Goal: Use online tool/utility: Utilize a website feature to perform a specific function

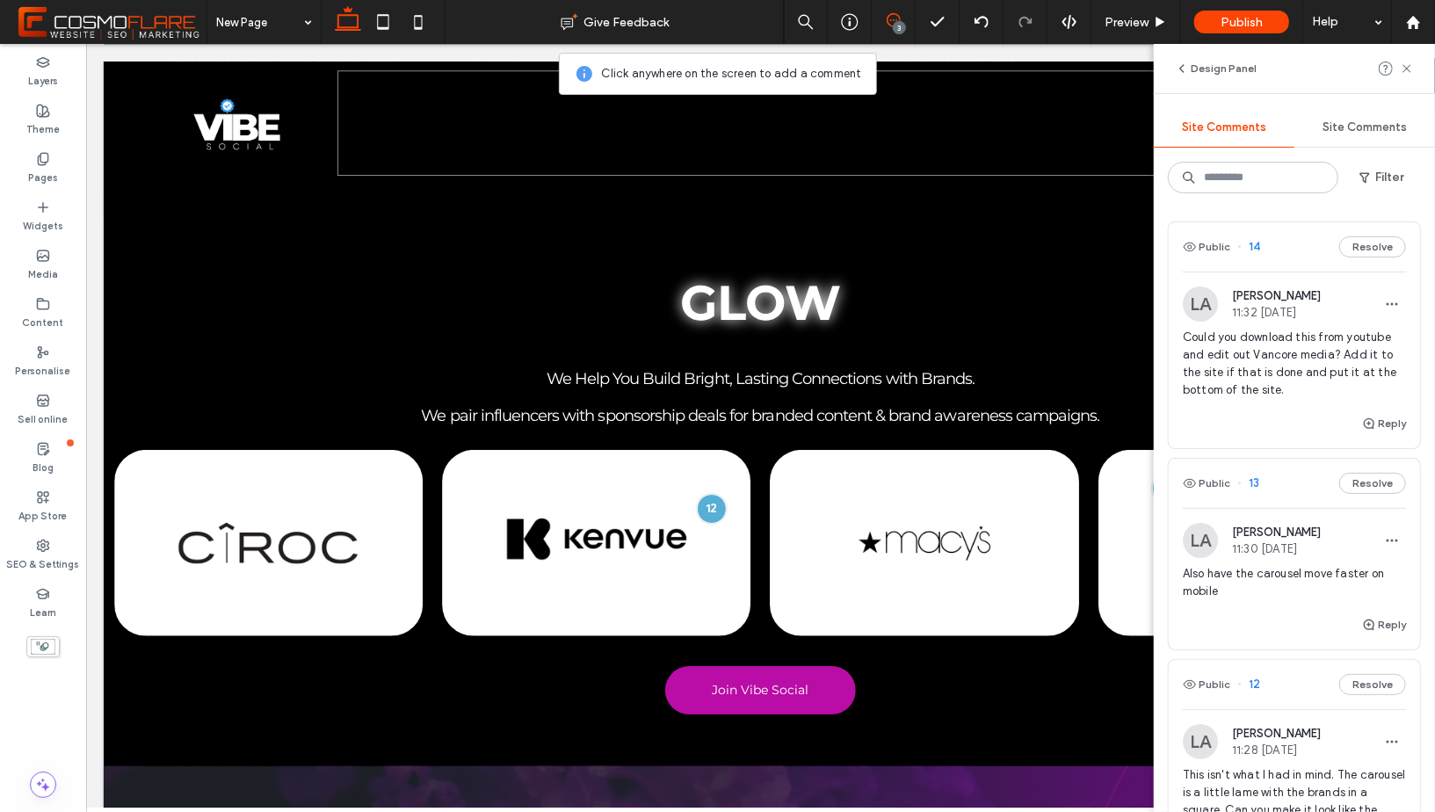
scroll to position [167, 0]
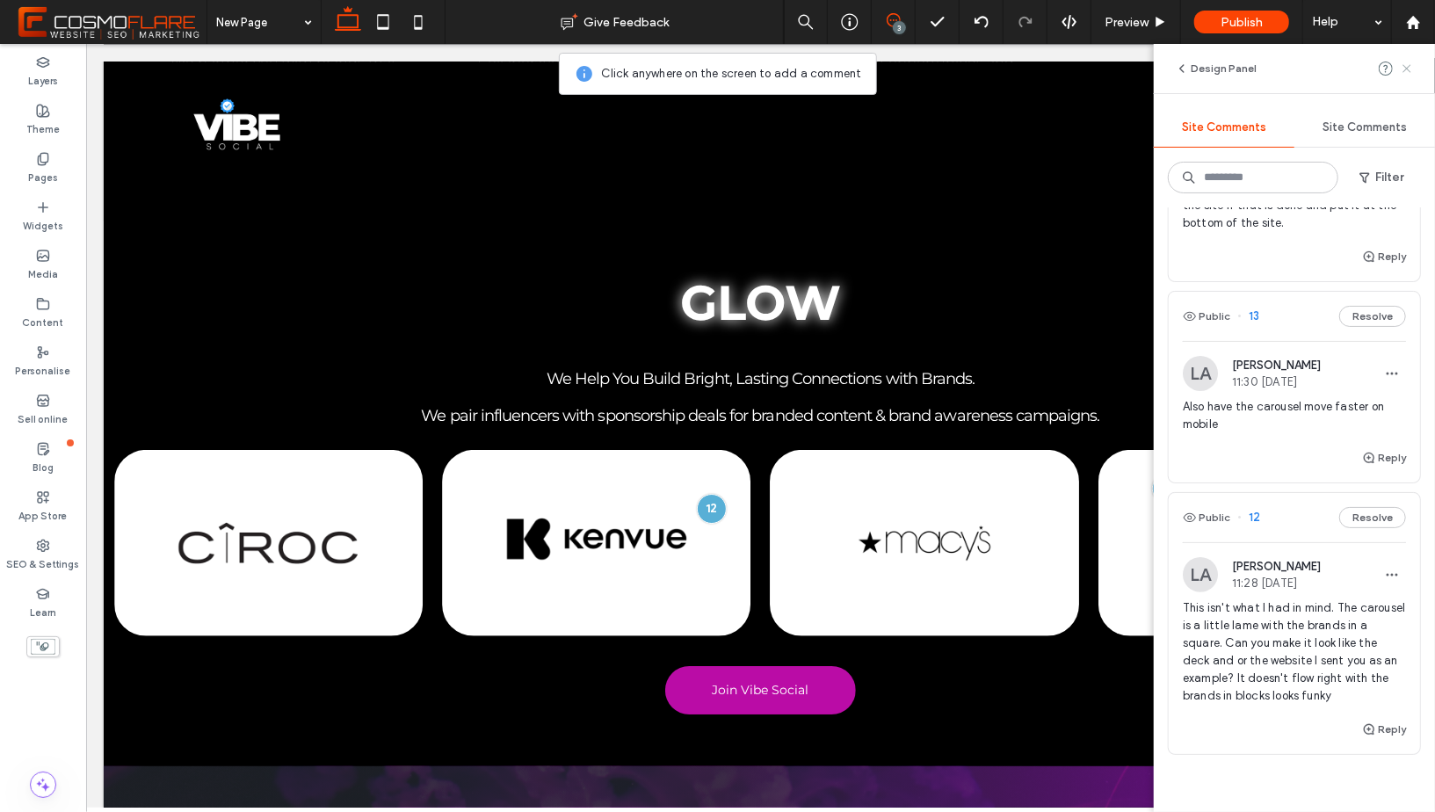
click at [1408, 65] on icon at bounding box center [1407, 69] width 14 height 14
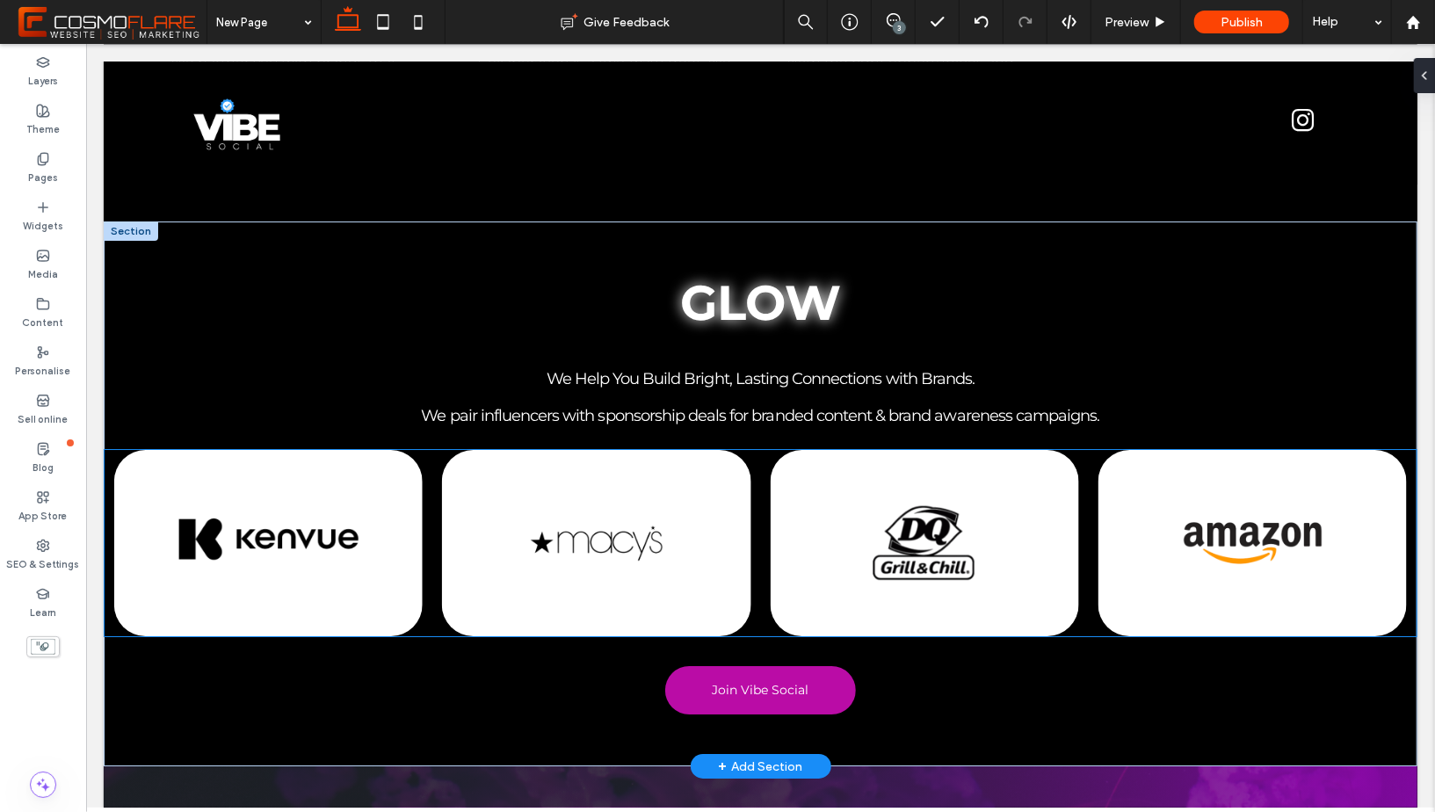
click at [1297, 462] on div at bounding box center [1251, 542] width 308 height 186
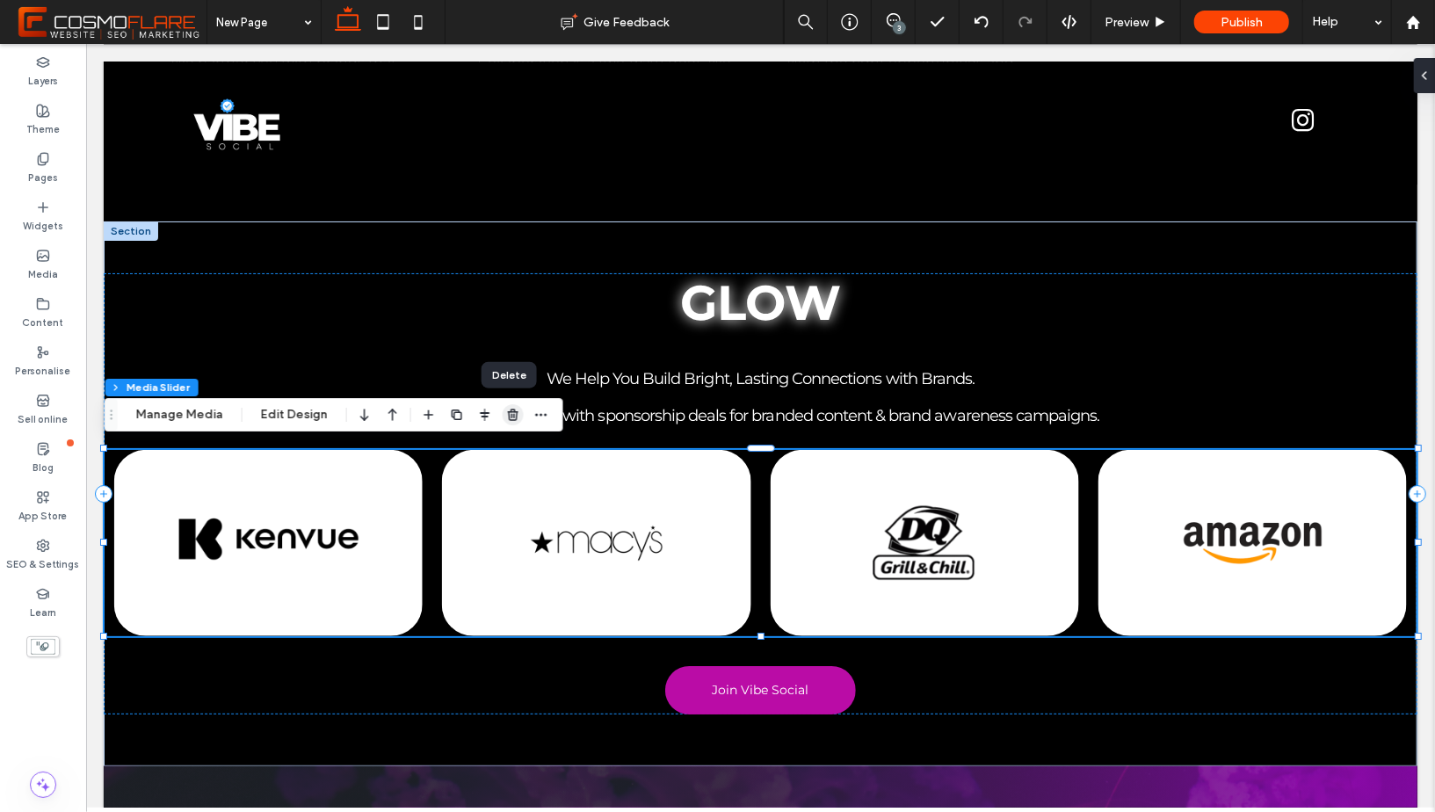
click at [506, 420] on icon "button" at bounding box center [513, 415] width 14 height 14
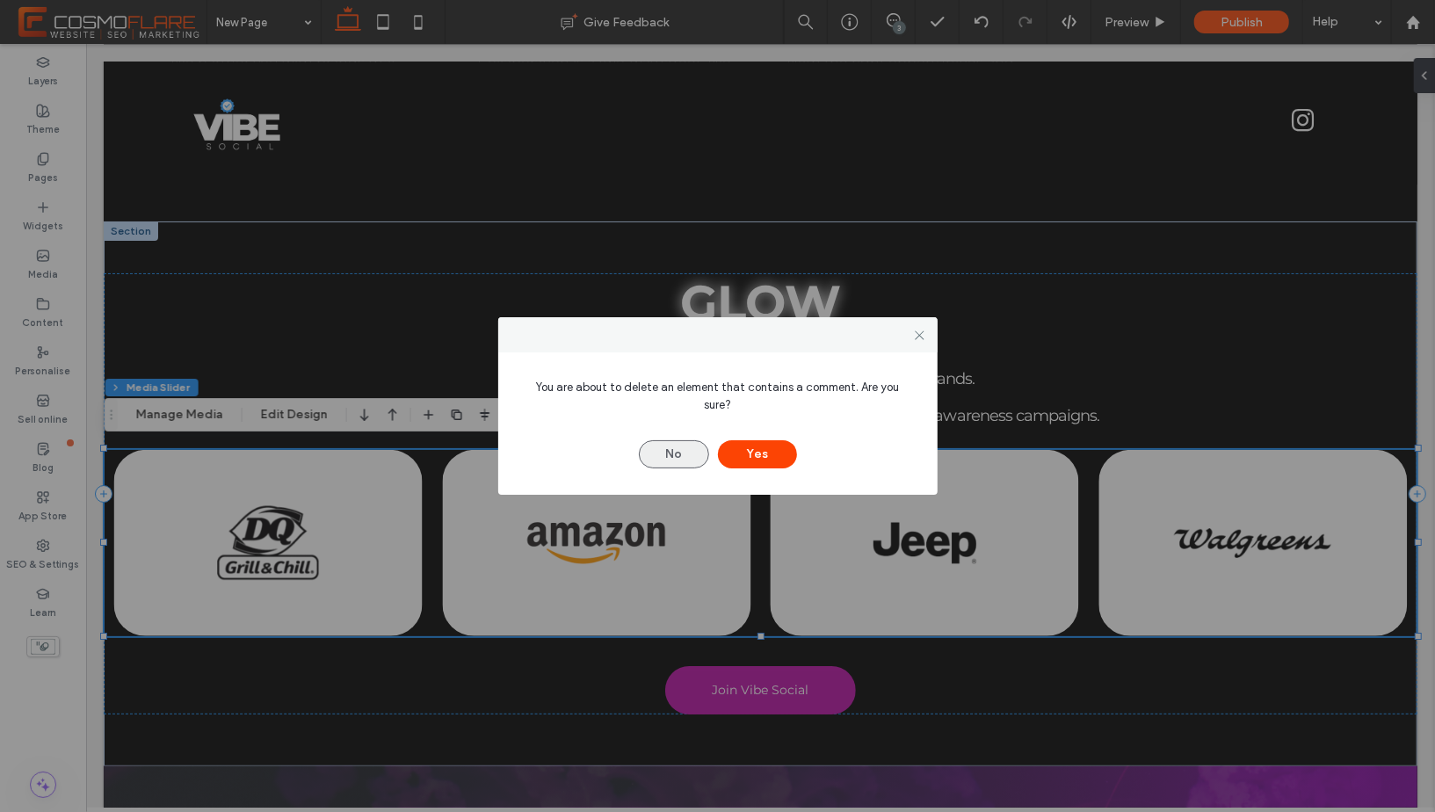
click at [691, 440] on button "No" at bounding box center [674, 454] width 70 height 28
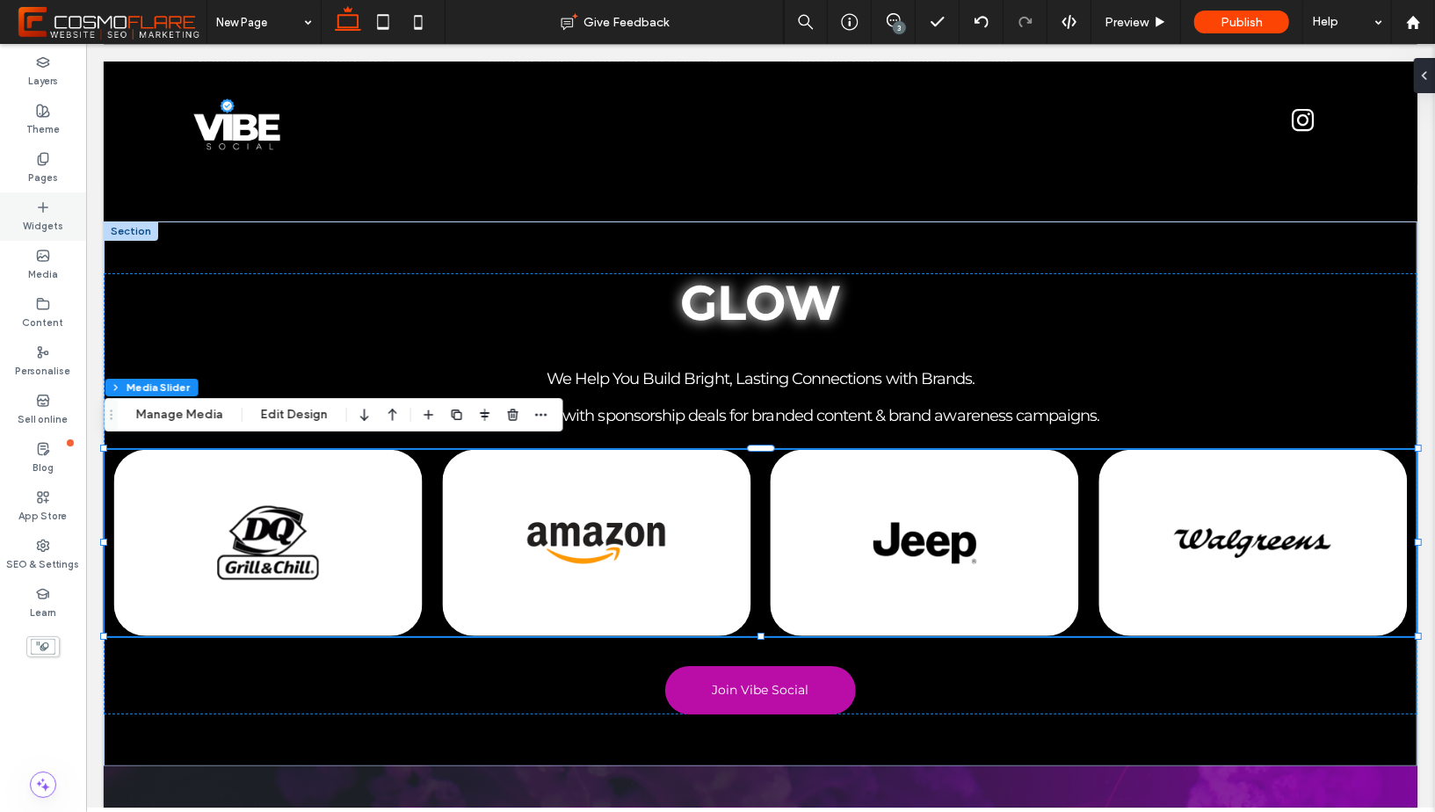
click at [47, 224] on label "Widgets" at bounding box center [43, 223] width 40 height 19
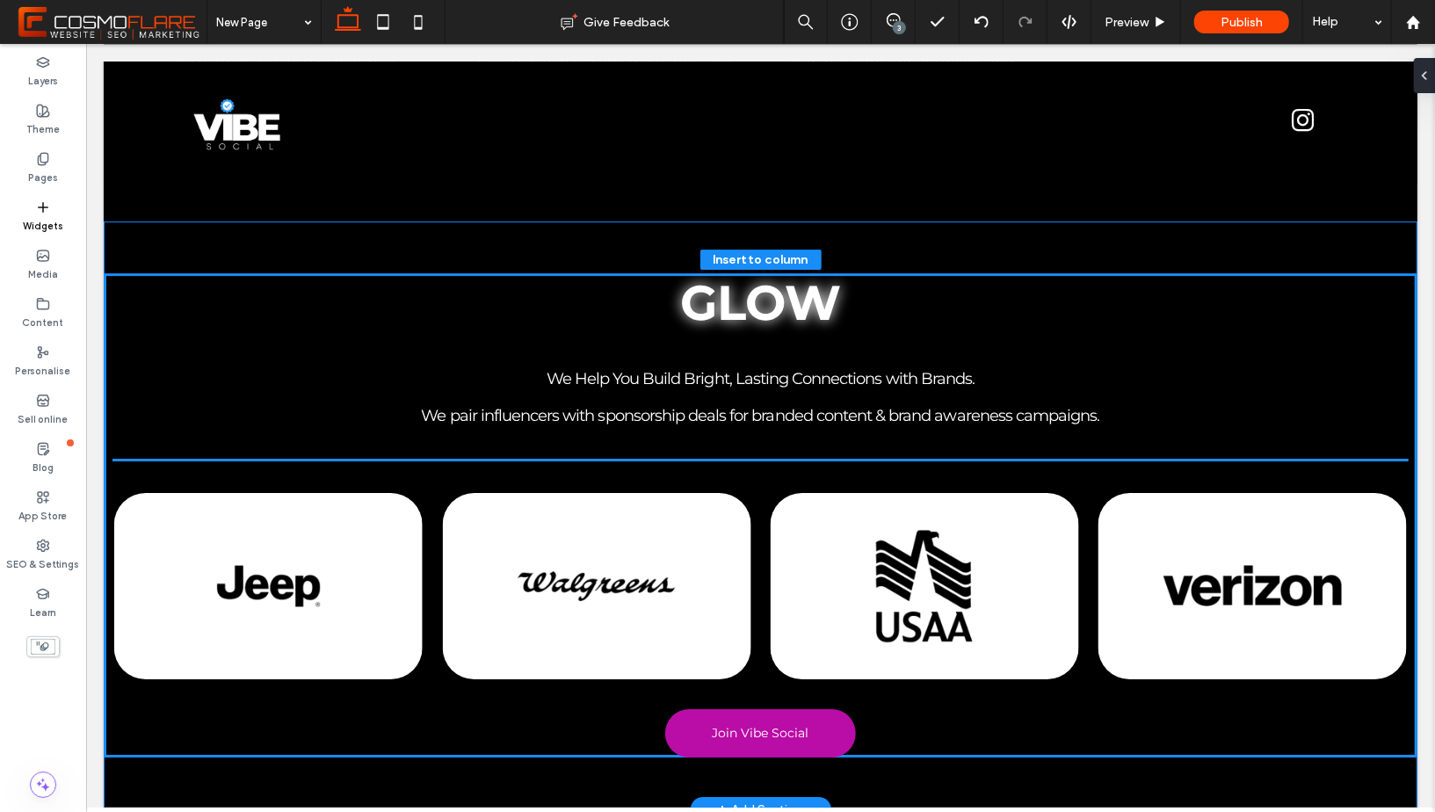
drag, startPoint x: 260, startPoint y: 390, endPoint x: 677, endPoint y: 445, distance: 421.0
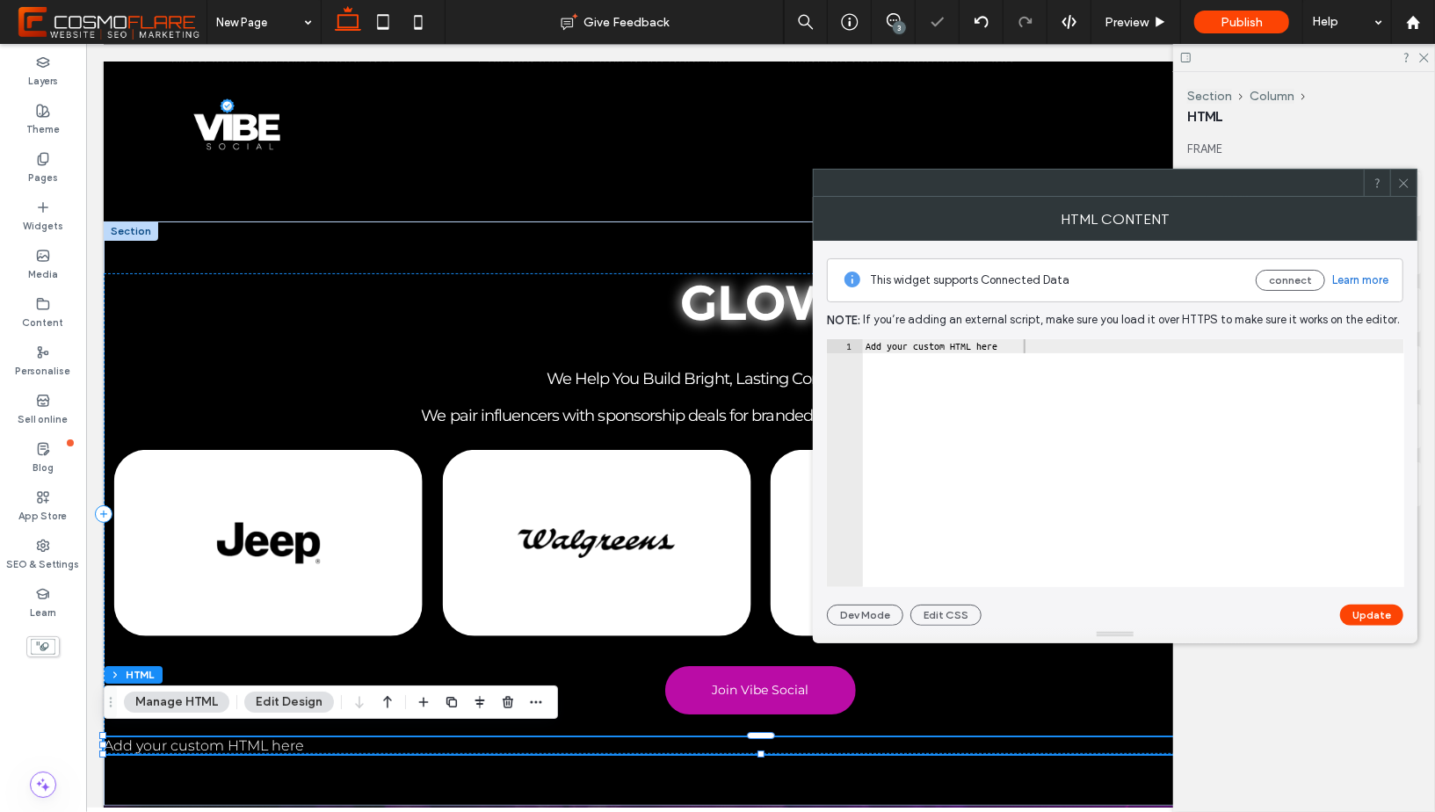
click at [976, 341] on div "Add your custom HTML here" at bounding box center [1133, 478] width 542 height 278
paste textarea "**********"
type textarea "**********"
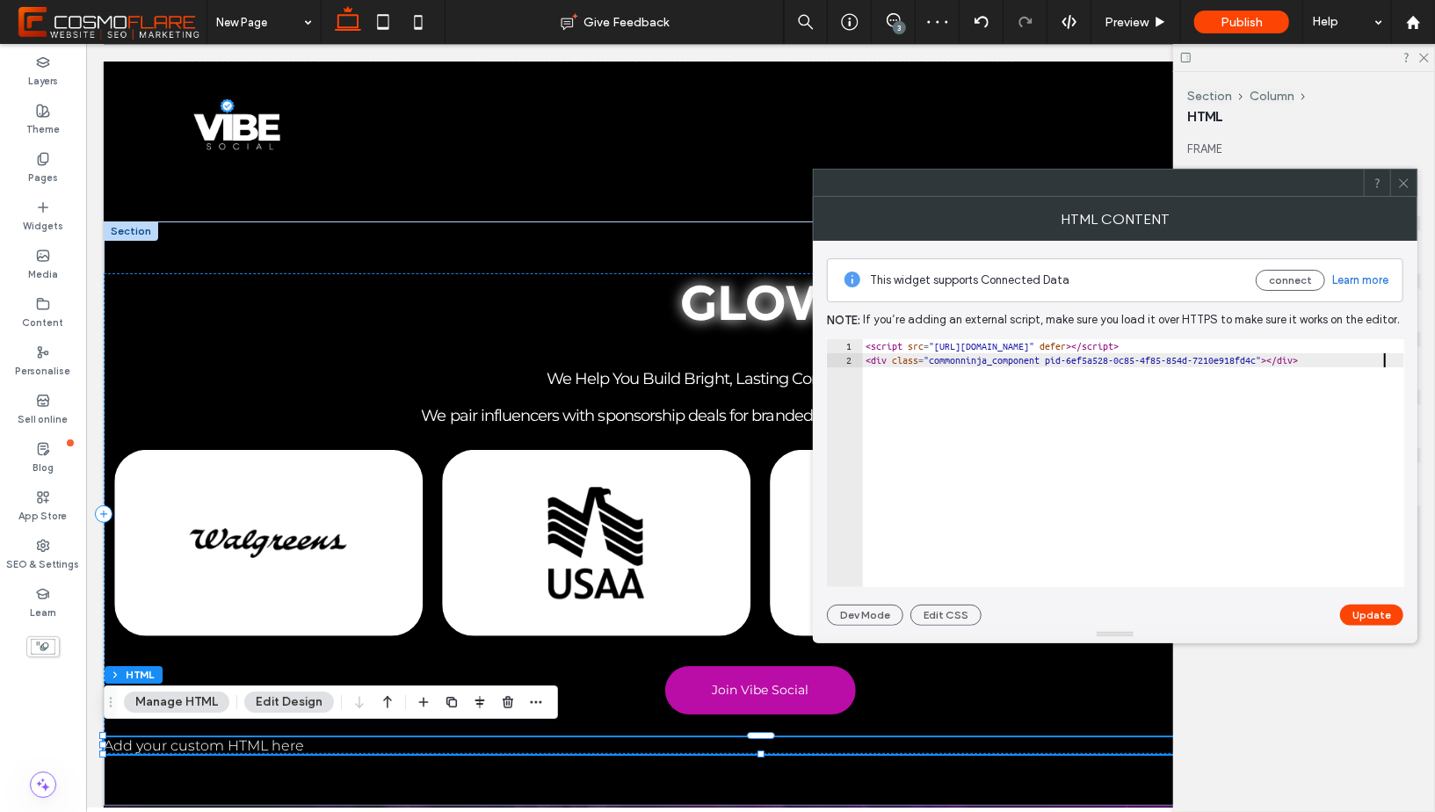
click at [1393, 597] on div "**********" at bounding box center [1115, 433] width 576 height 385
click at [1392, 601] on div "**********" at bounding box center [1115, 433] width 576 height 385
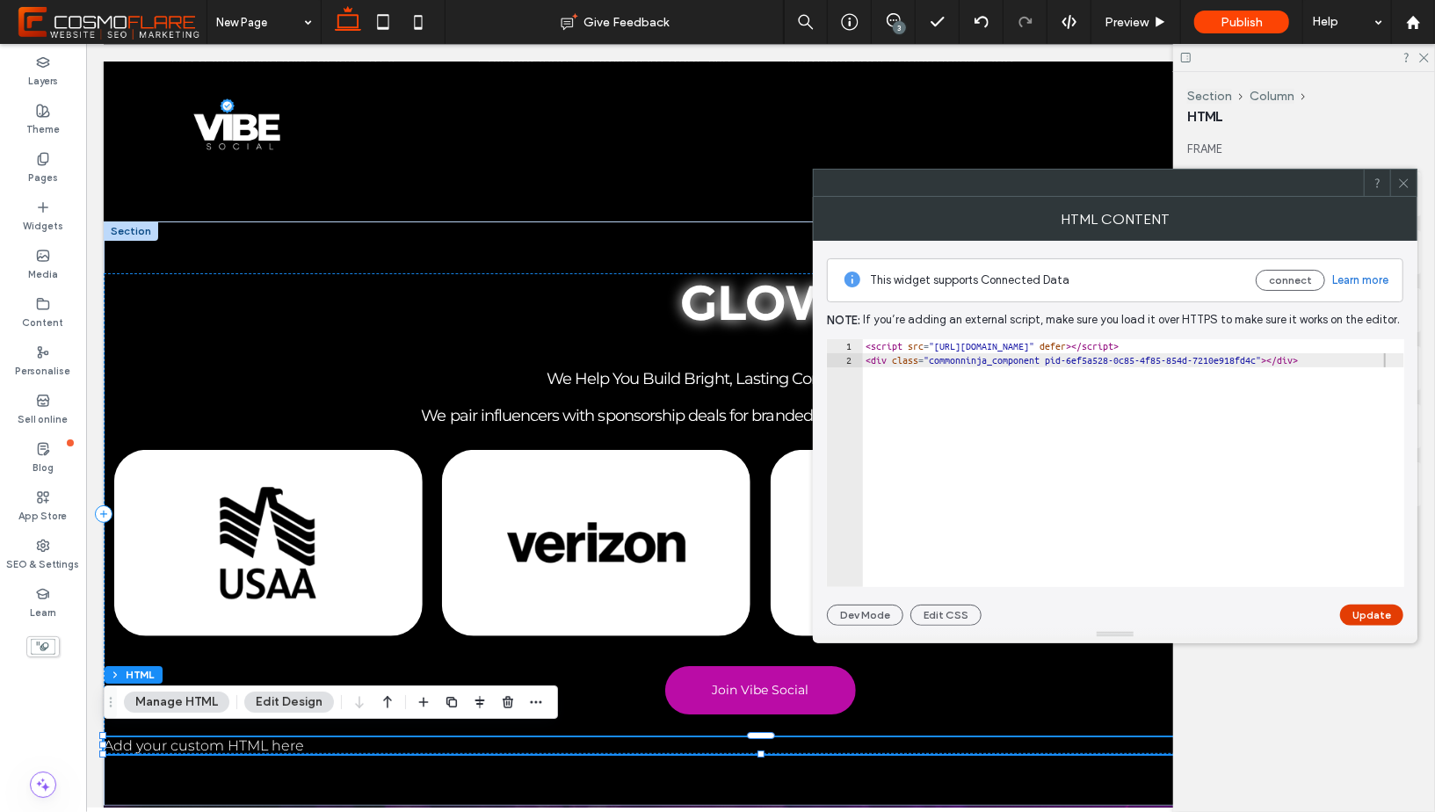
click at [1386, 609] on button "Update" at bounding box center [1371, 614] width 63 height 21
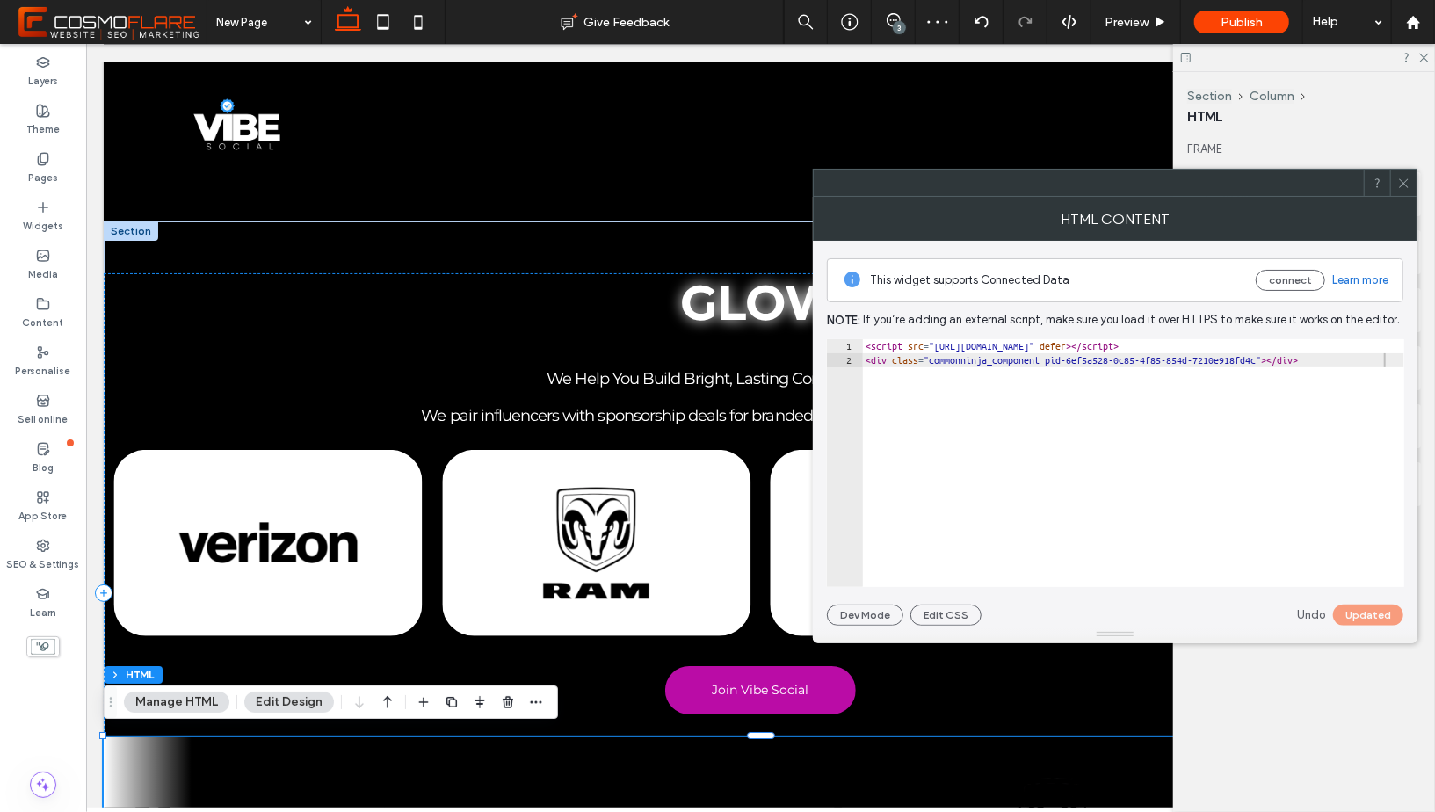
click at [1402, 171] on span at bounding box center [1403, 183] width 13 height 26
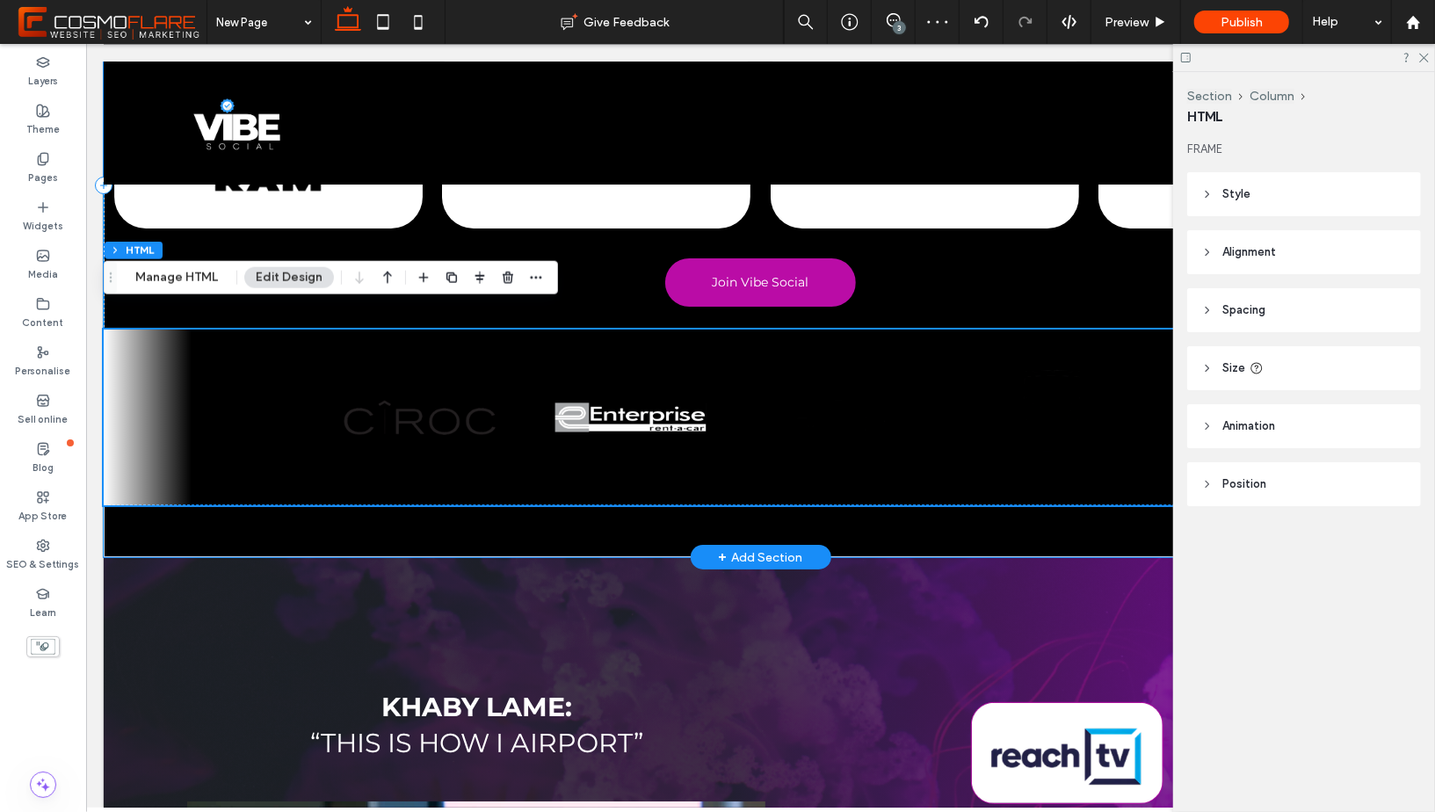
scroll to position [4145, 0]
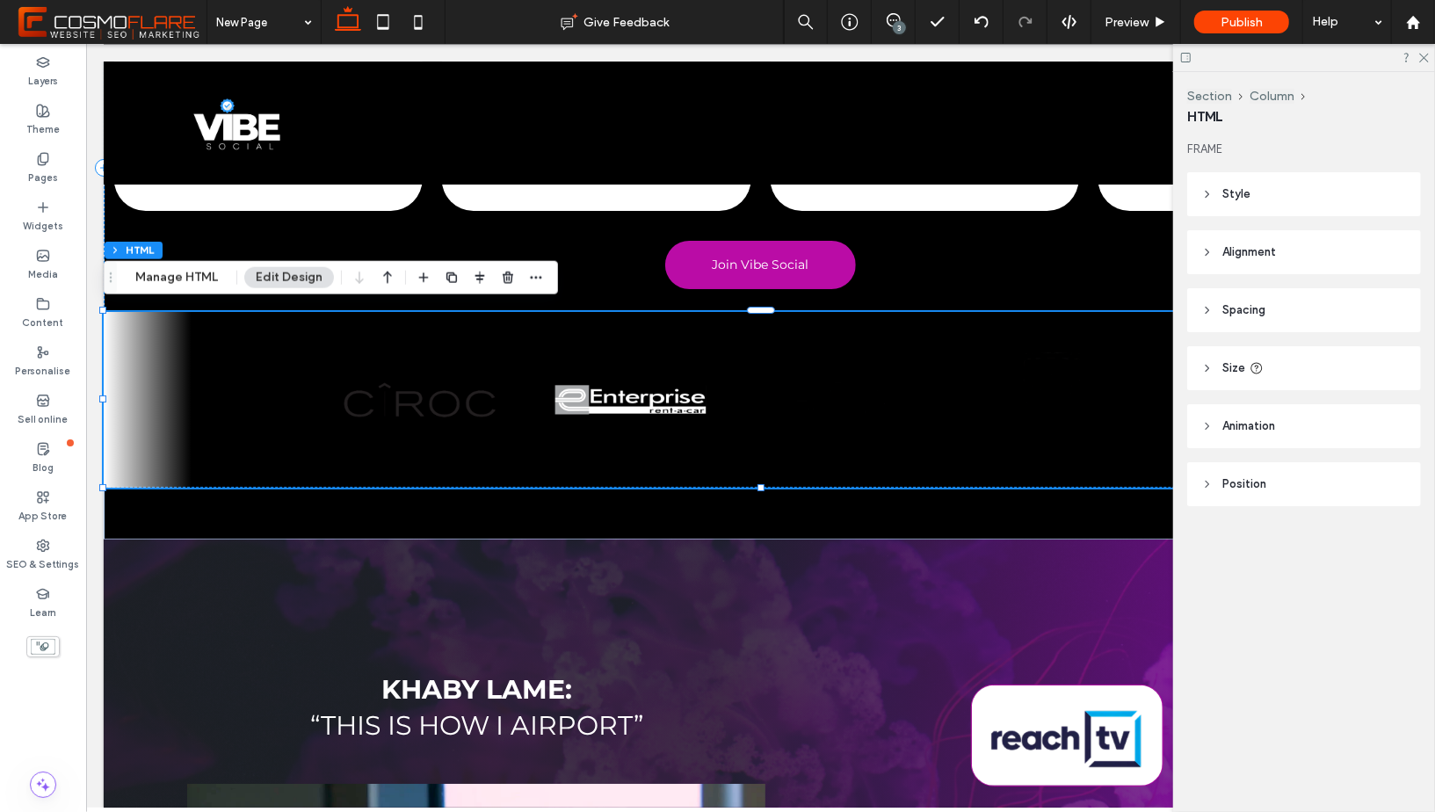
click at [1423, 50] on div at bounding box center [1304, 57] width 262 height 27
click at [1421, 54] on use at bounding box center [1424, 59] width 10 height 10
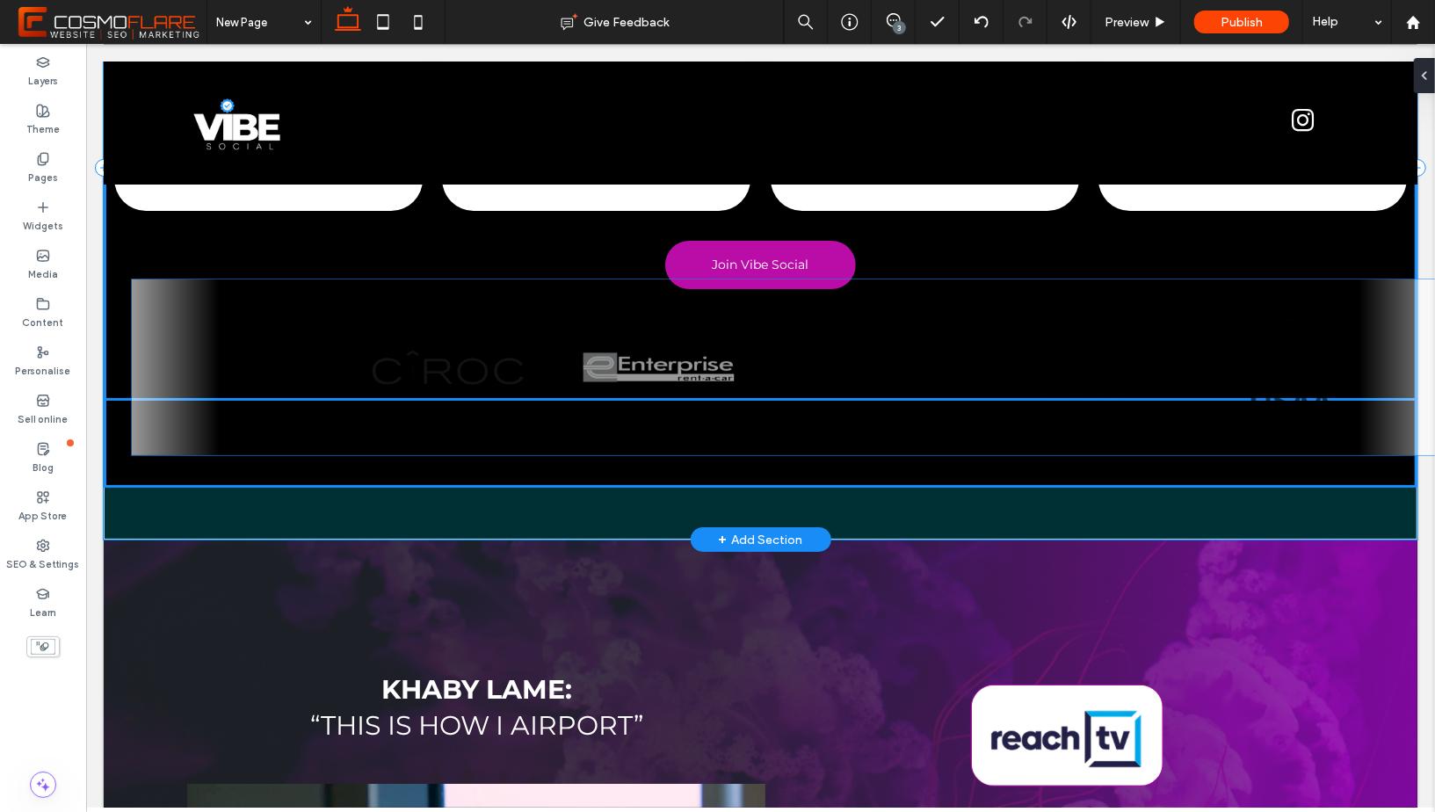
drag, startPoint x: 1020, startPoint y: 345, endPoint x: 1048, endPoint y: 317, distance: 39.8
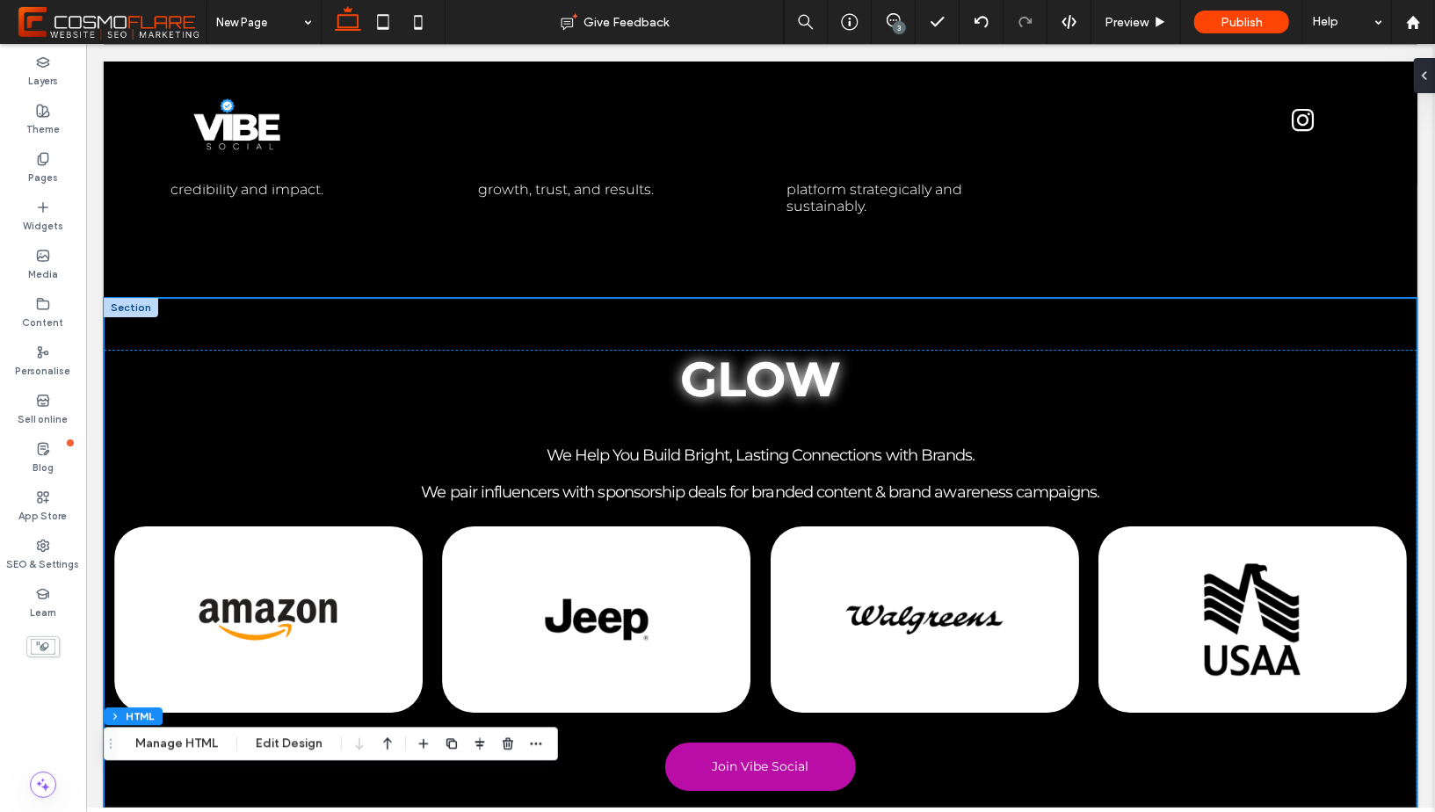
scroll to position [3655, 0]
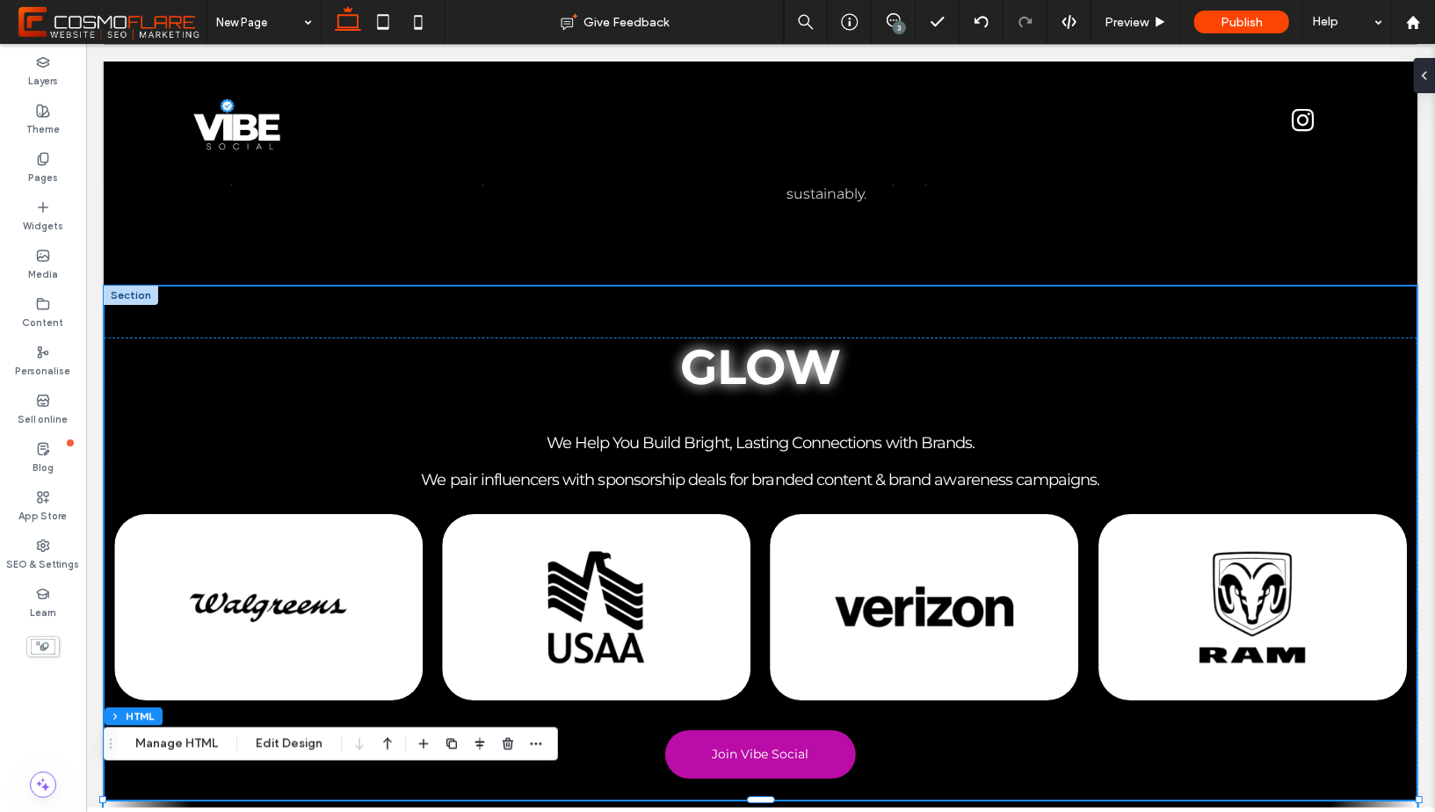
click at [170, 303] on div "GLOW We Help You Build Bright, Lasting Connections with Brands. We pair influen…" at bounding box center [760, 657] width 1314 height 744
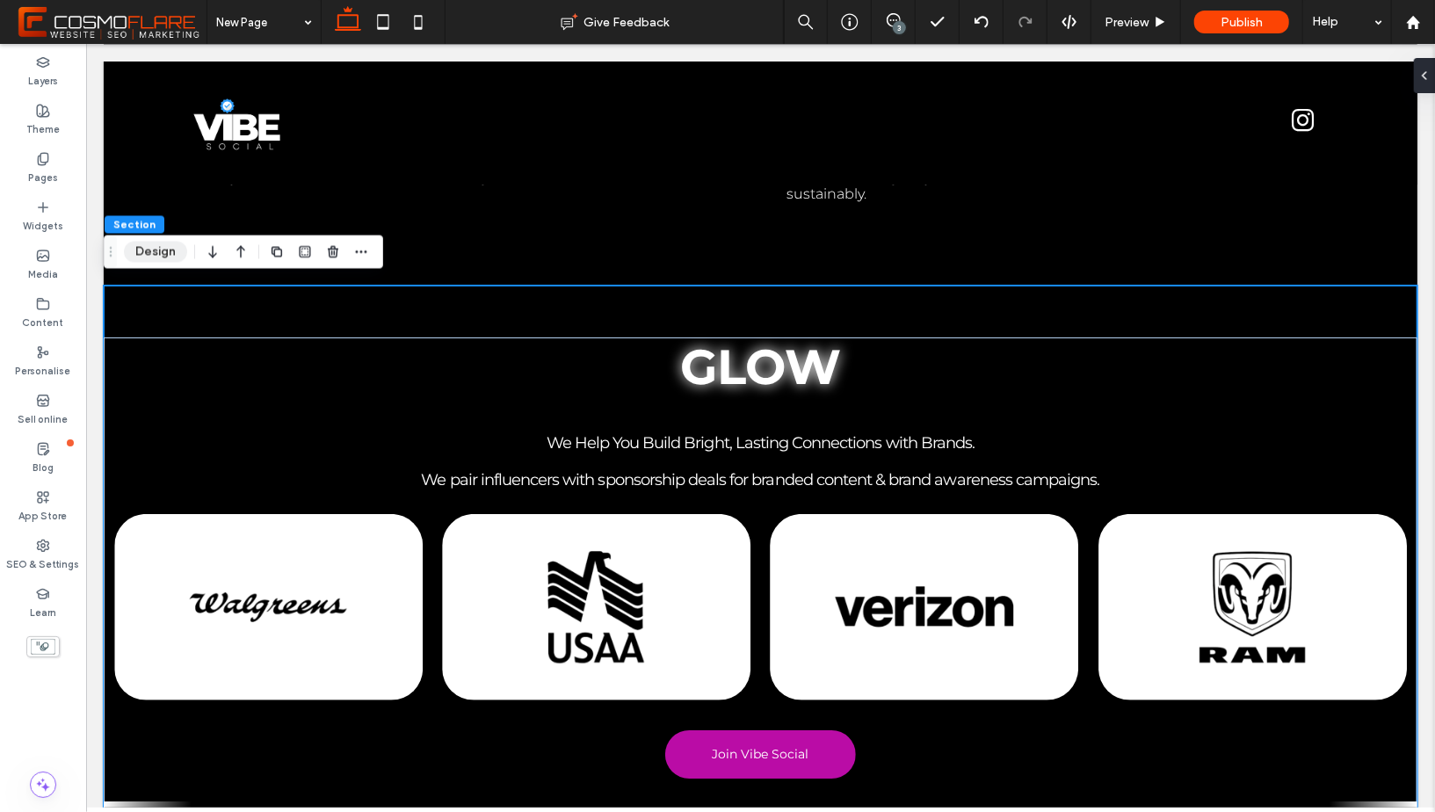
click at [178, 253] on button "Design" at bounding box center [155, 252] width 63 height 21
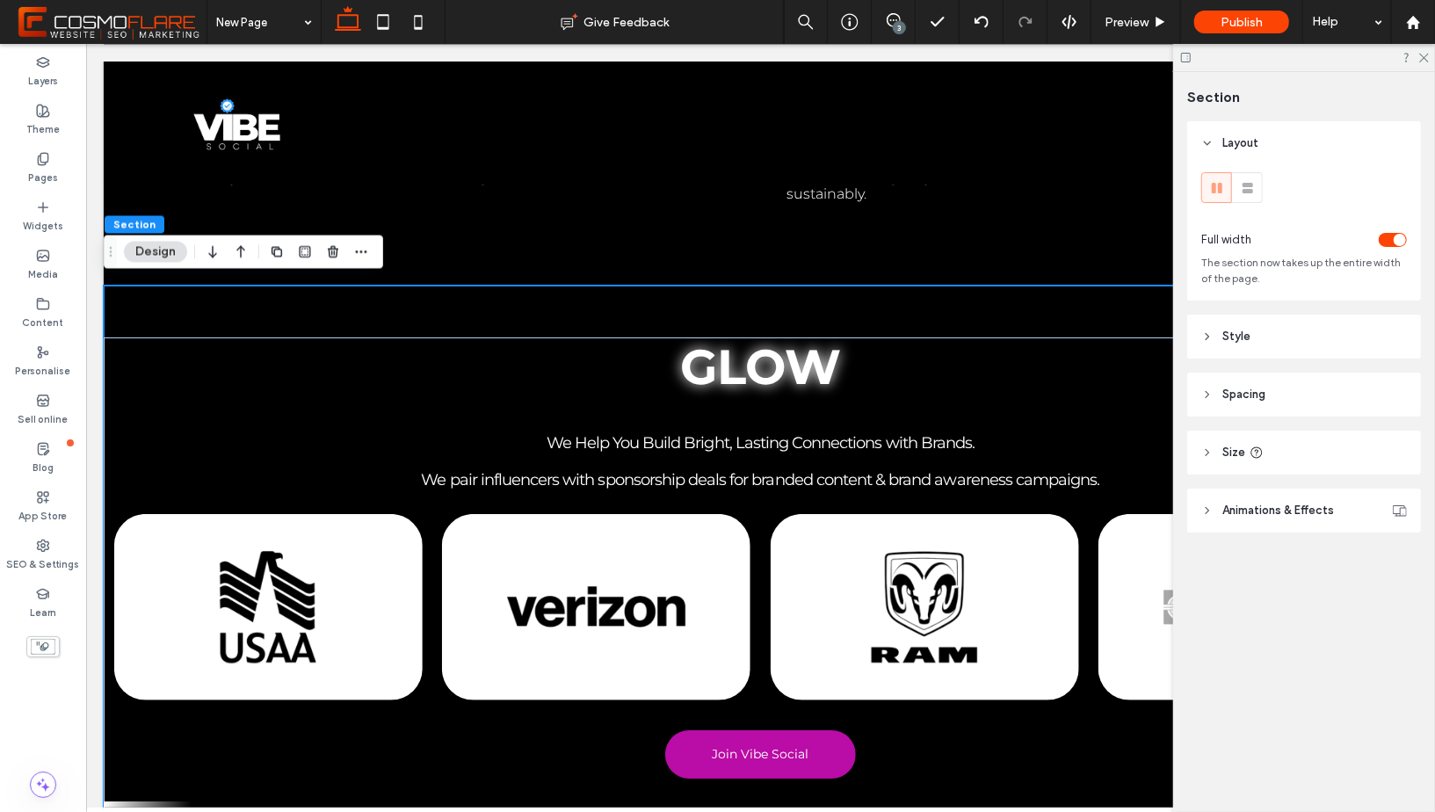
click at [1227, 502] on span "Animations & Effects" at bounding box center [1278, 511] width 112 height 18
click at [1227, 446] on span "Size" at bounding box center [1233, 453] width 23 height 18
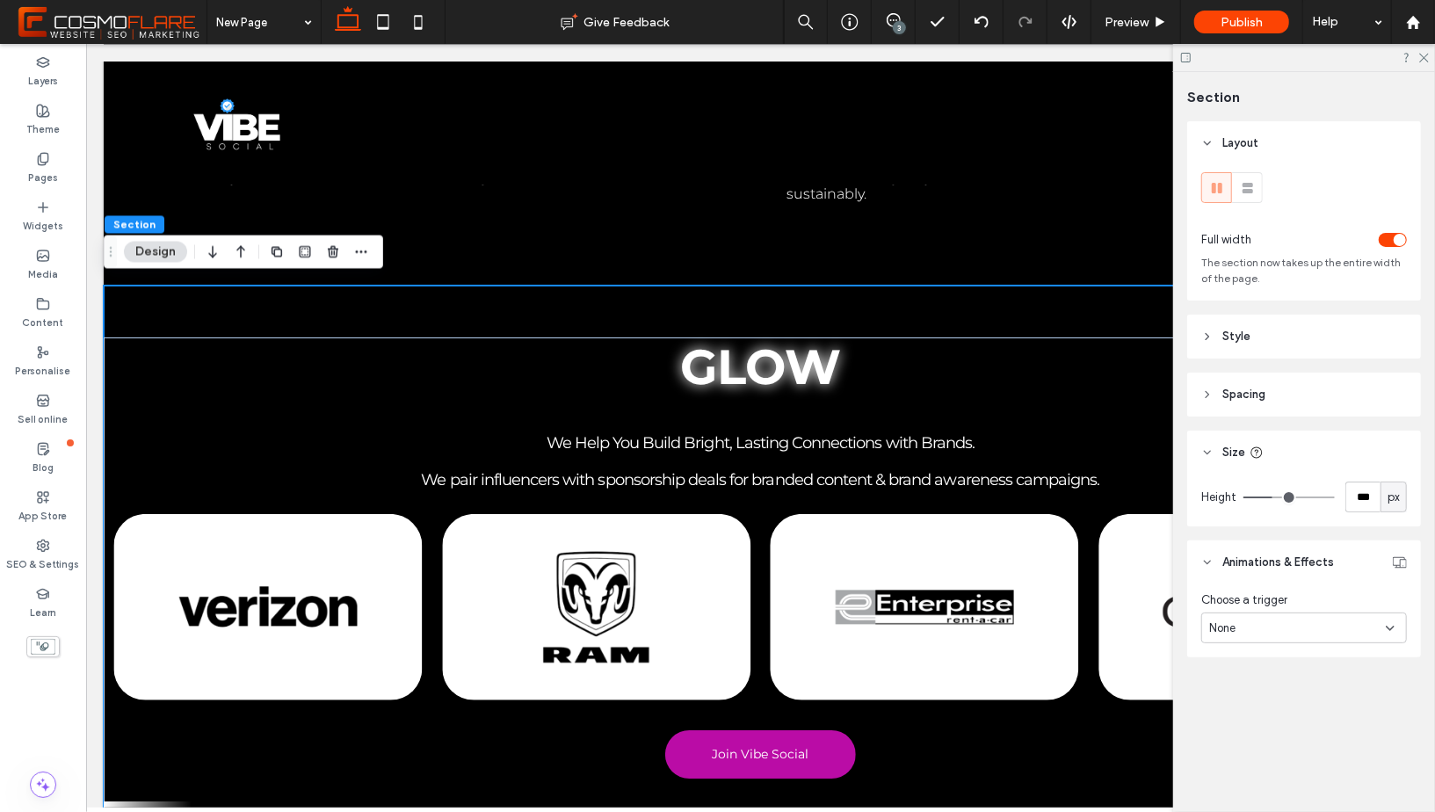
click at [1219, 432] on header "Size" at bounding box center [1304, 453] width 234 height 44
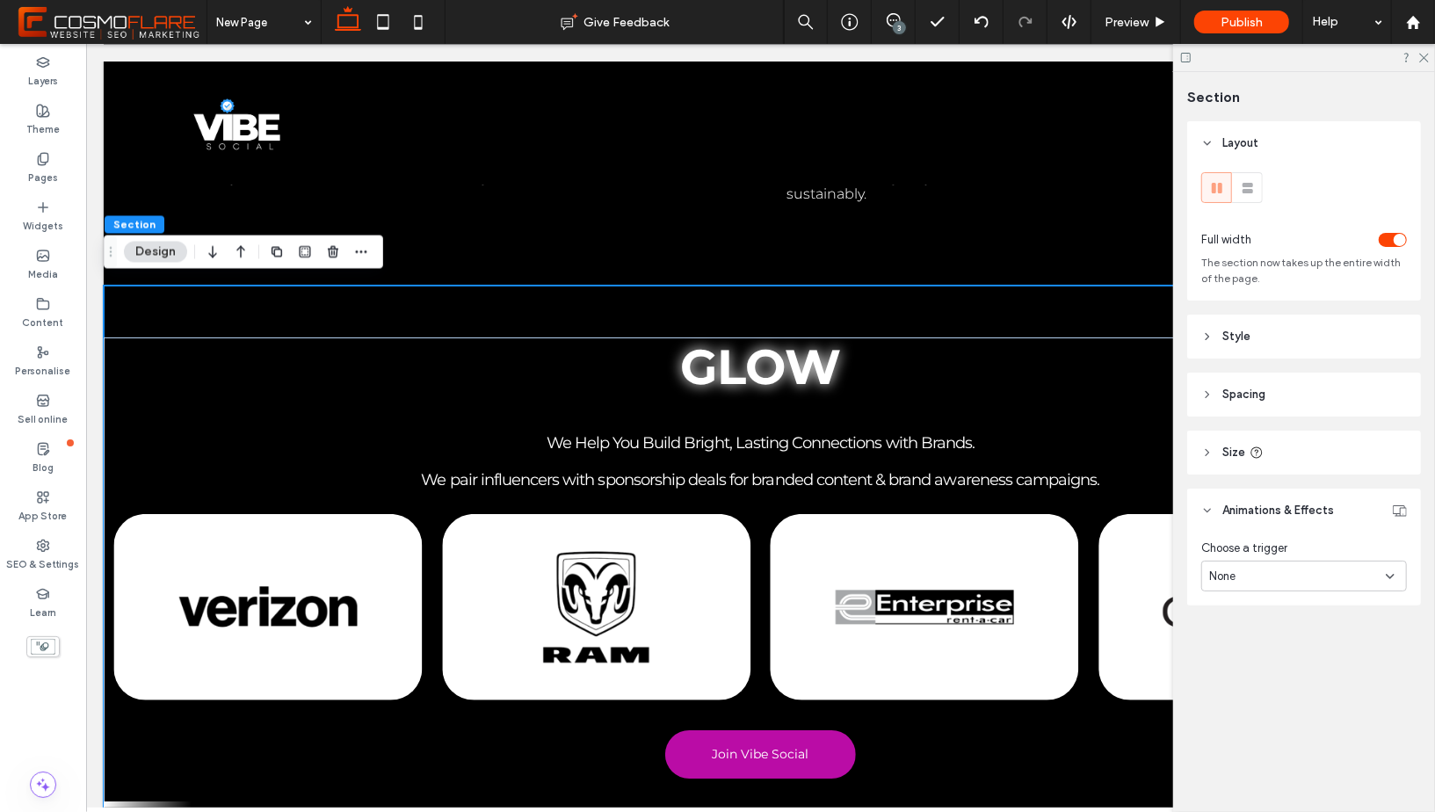
click at [1232, 496] on header "Animations & Effects" at bounding box center [1304, 511] width 234 height 44
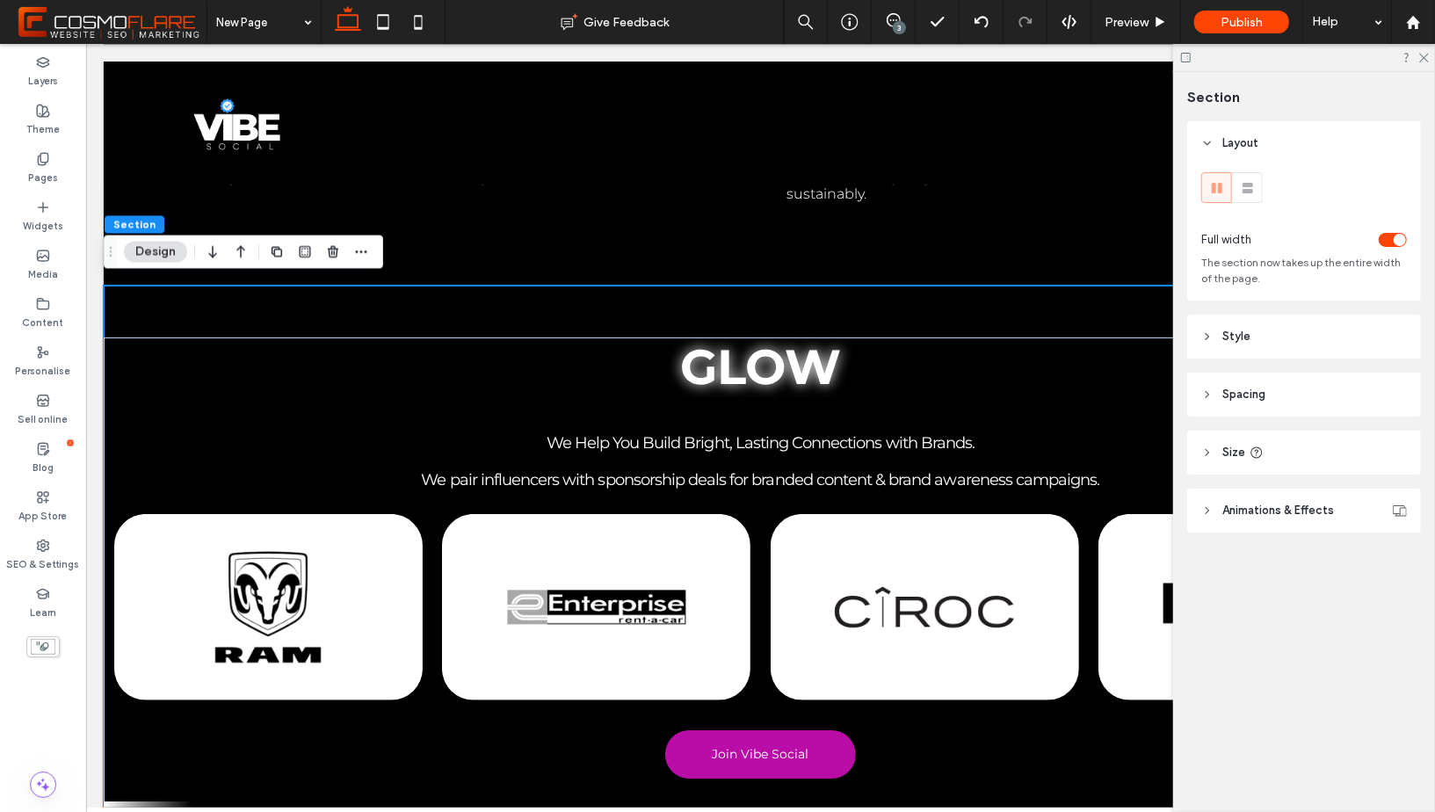
click at [1240, 337] on span "Style" at bounding box center [1236, 337] width 28 height 18
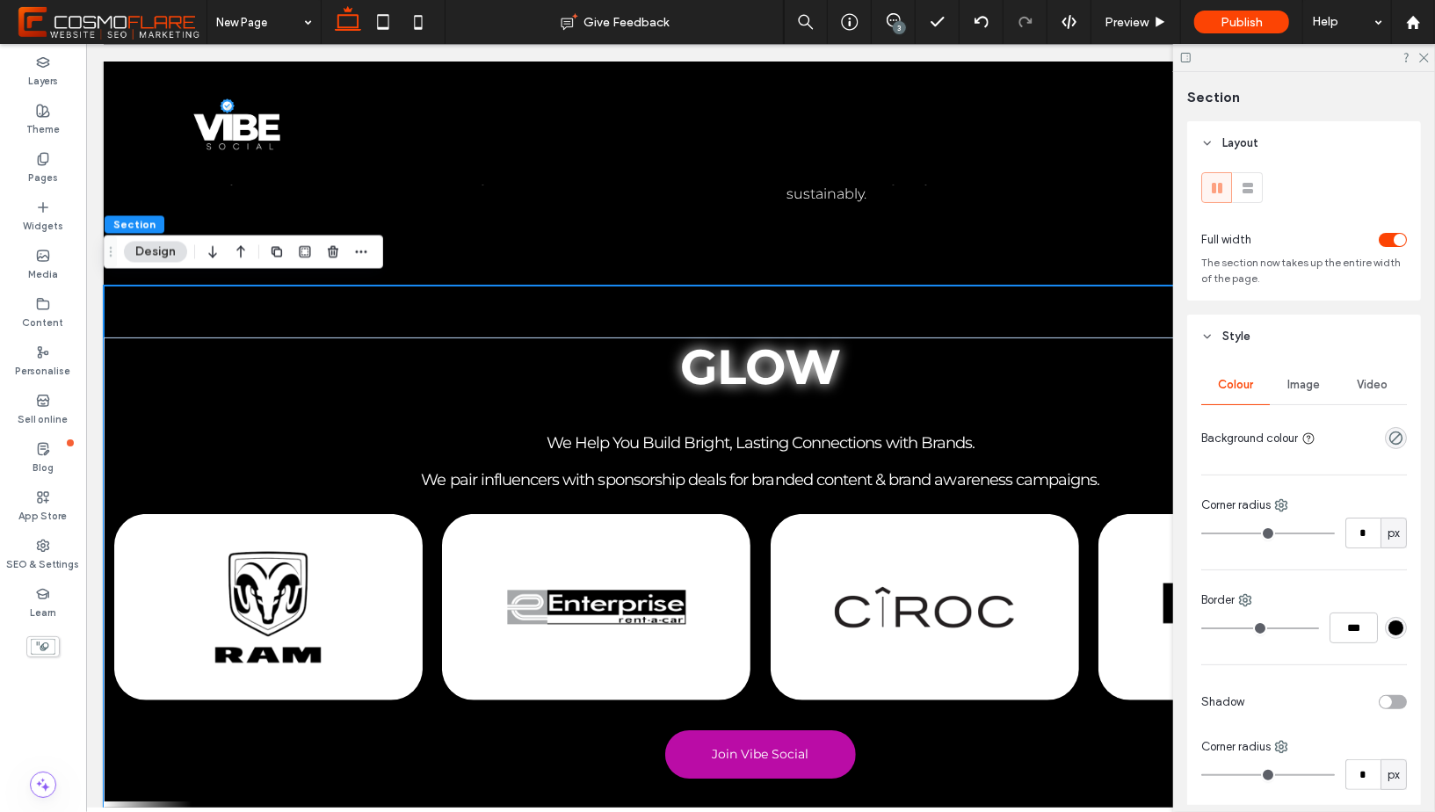
click at [1387, 433] on div "rgba(0, 0, 0, 0)" at bounding box center [1396, 438] width 22 height 22
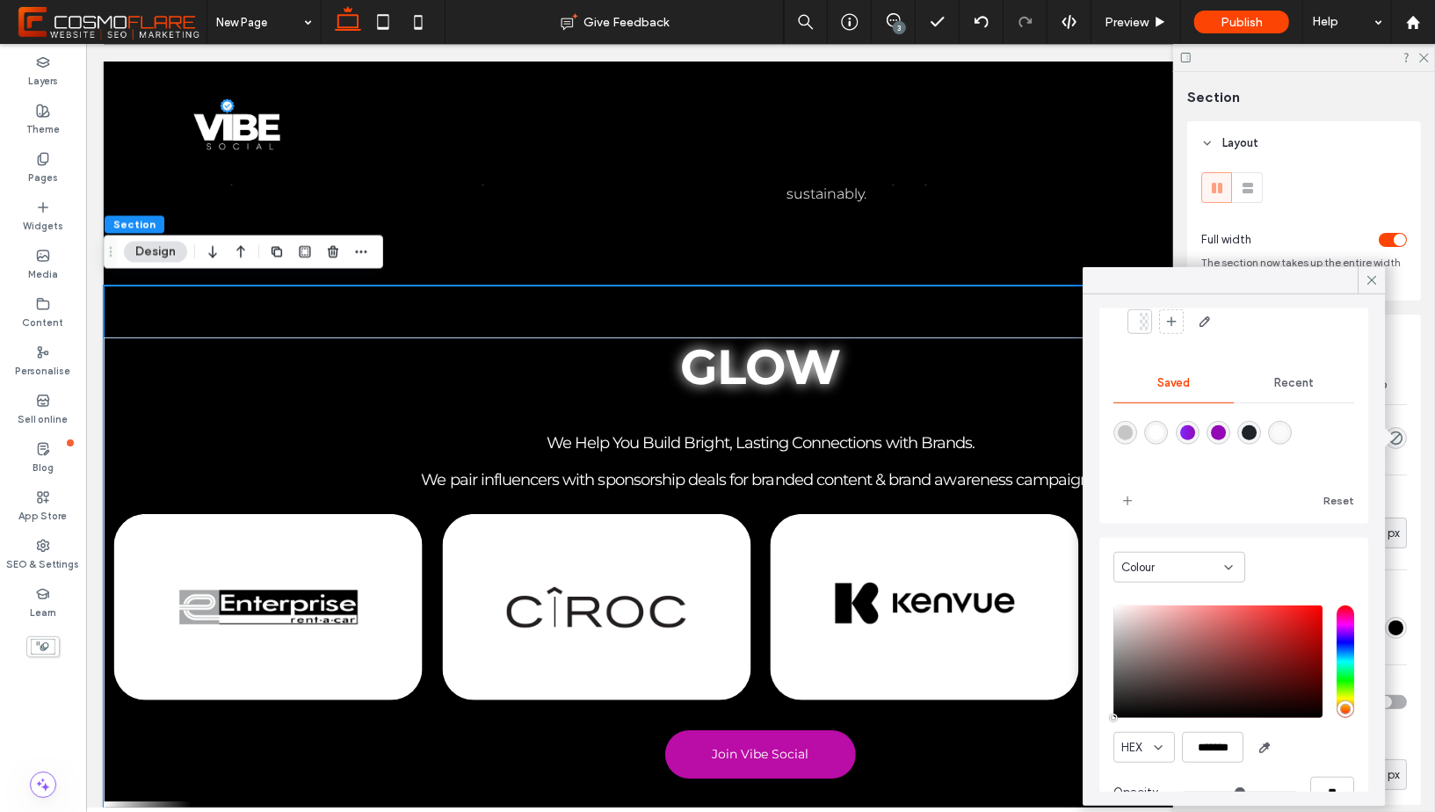
scroll to position [141, 0]
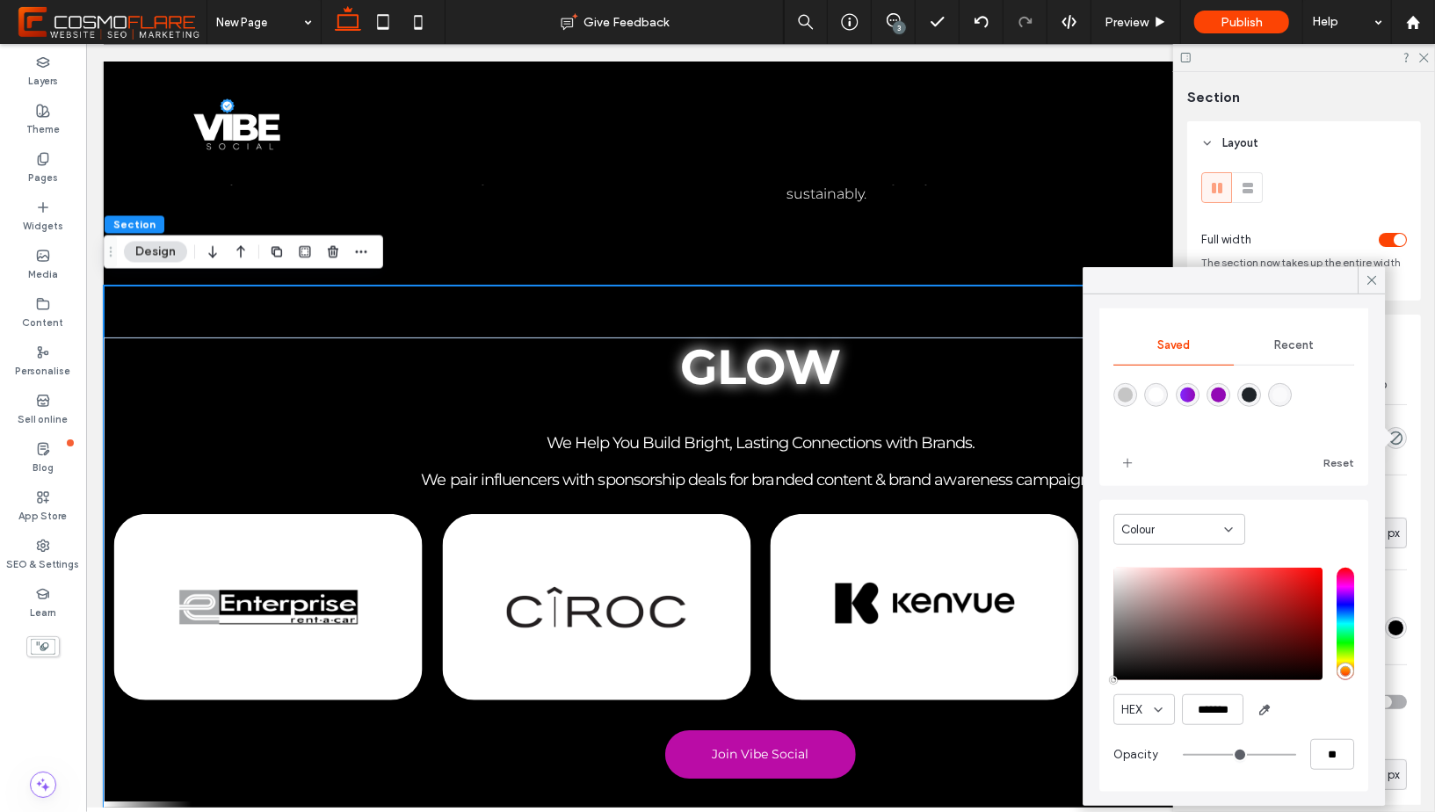
click at [1180, 517] on div "Colour" at bounding box center [1179, 529] width 132 height 31
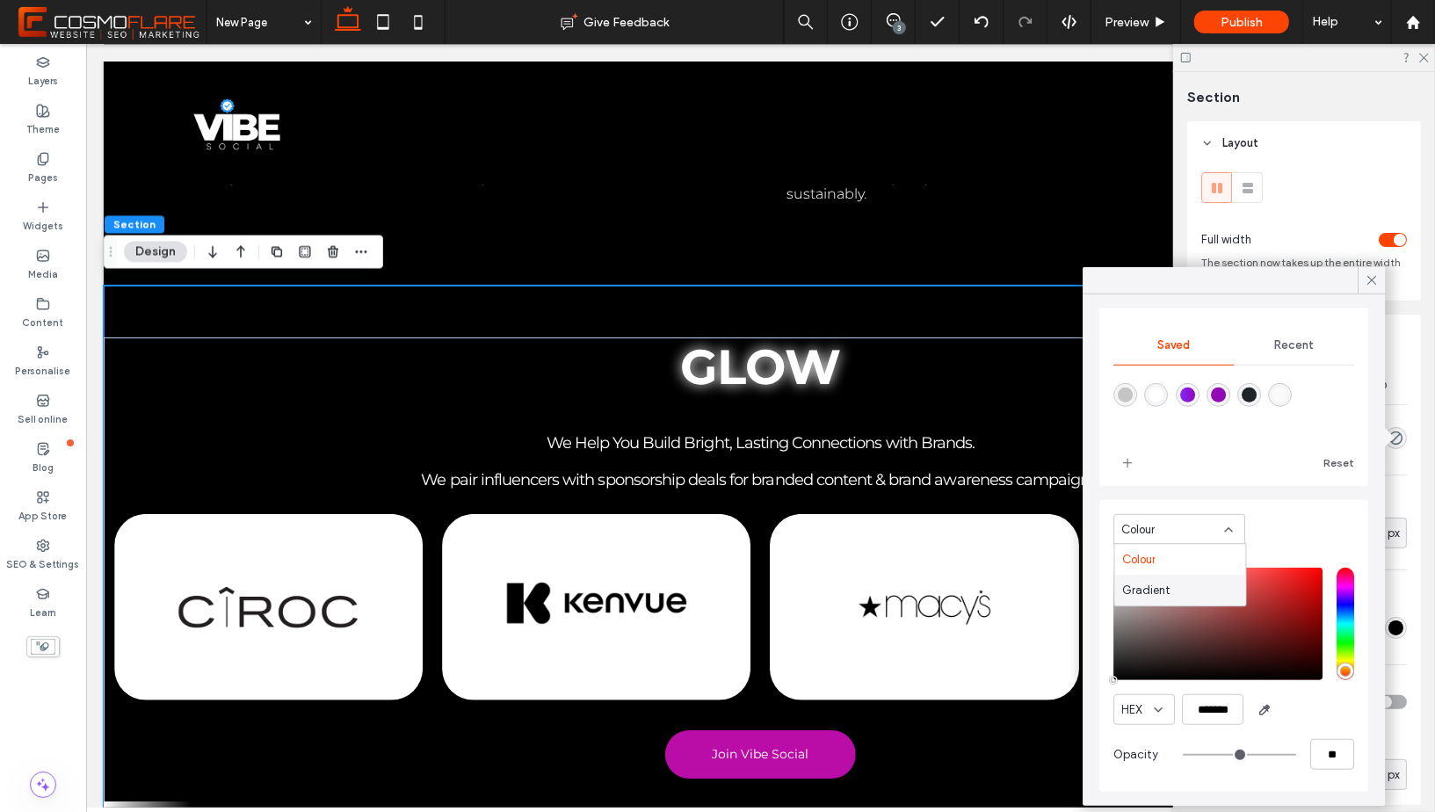
click at [1155, 585] on span "Gradient" at bounding box center [1146, 591] width 48 height 18
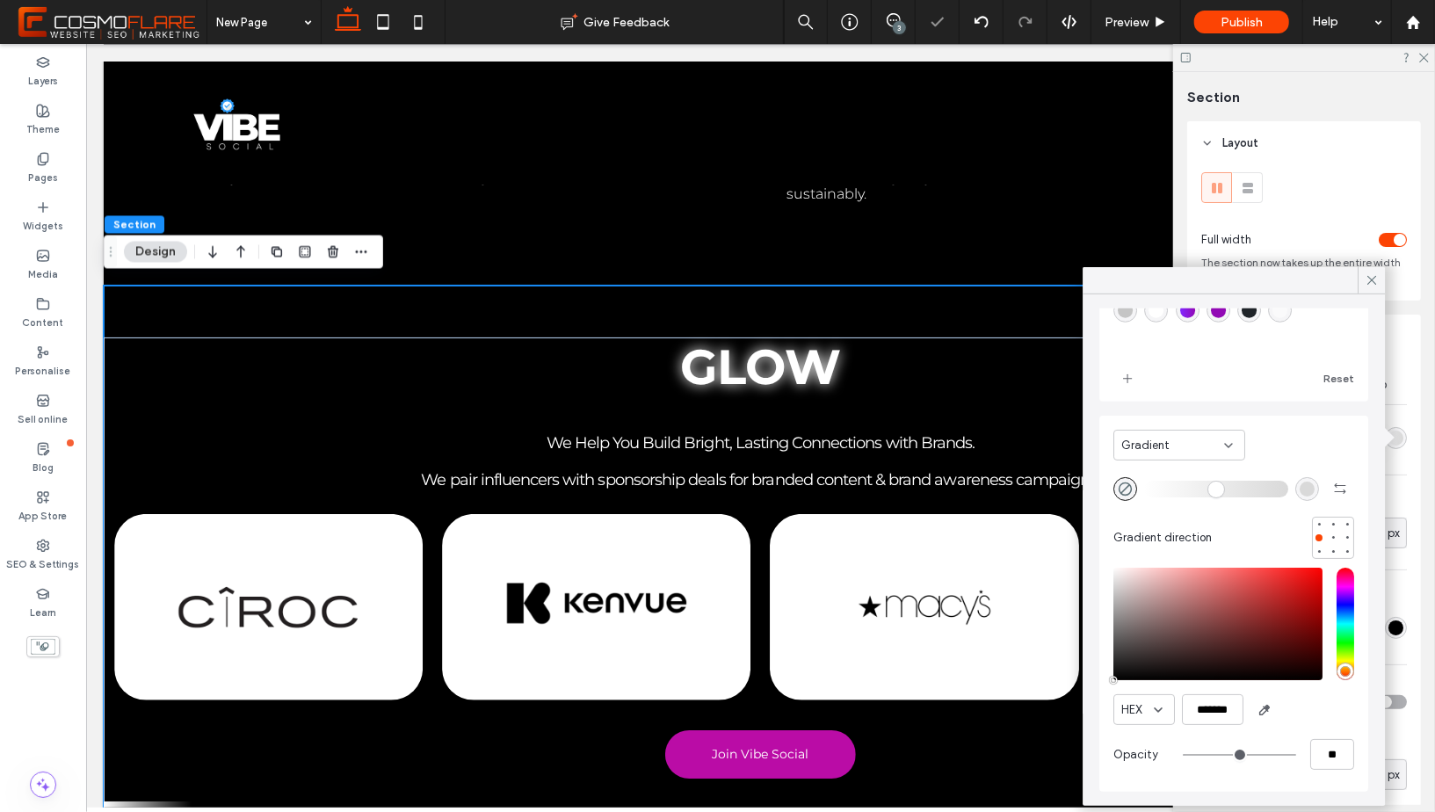
scroll to position [4, 0]
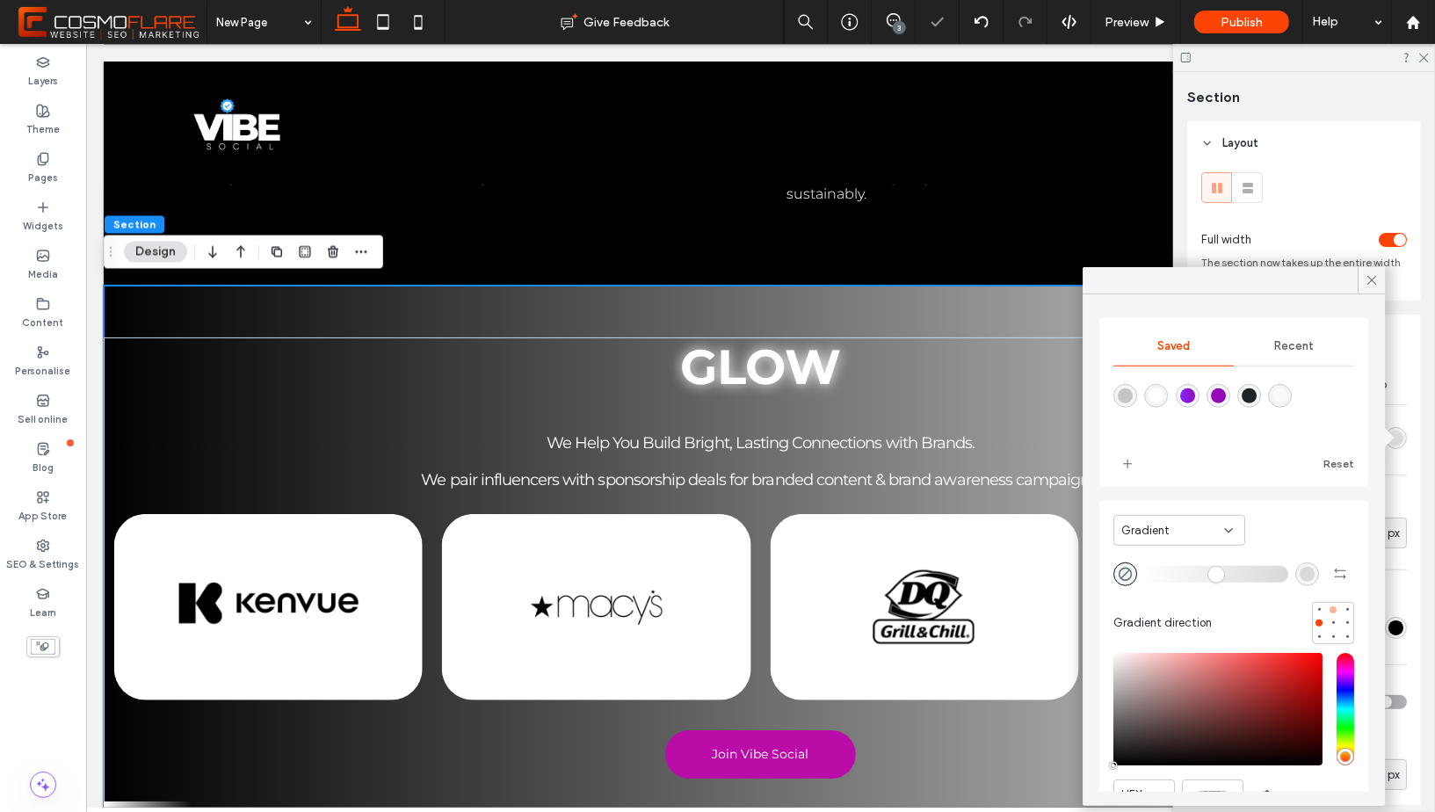
click at [1332, 604] on div at bounding box center [1333, 610] width 12 height 12
type input "*******"
type input "***"
type input "****"
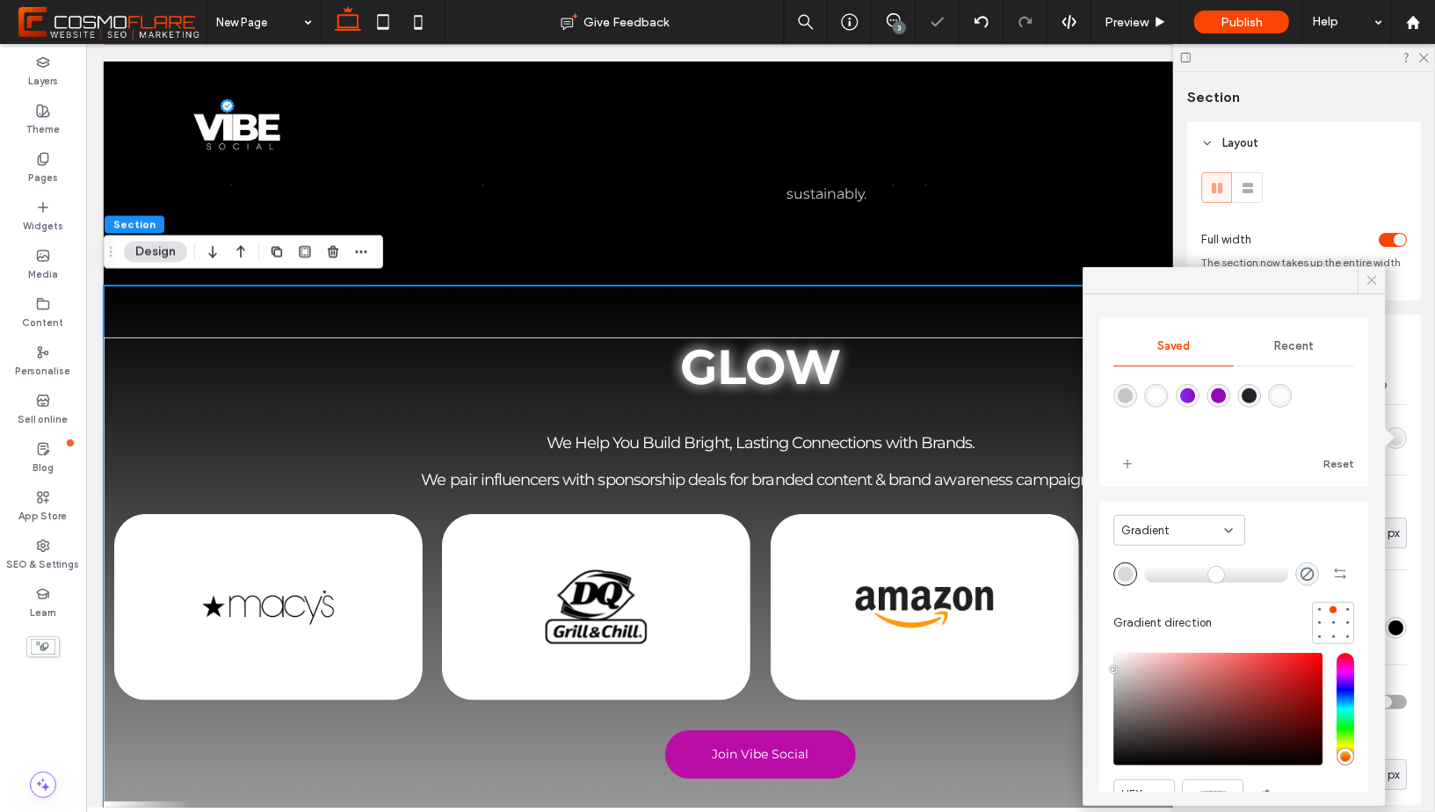
click at [1375, 286] on icon at bounding box center [1372, 280] width 16 height 16
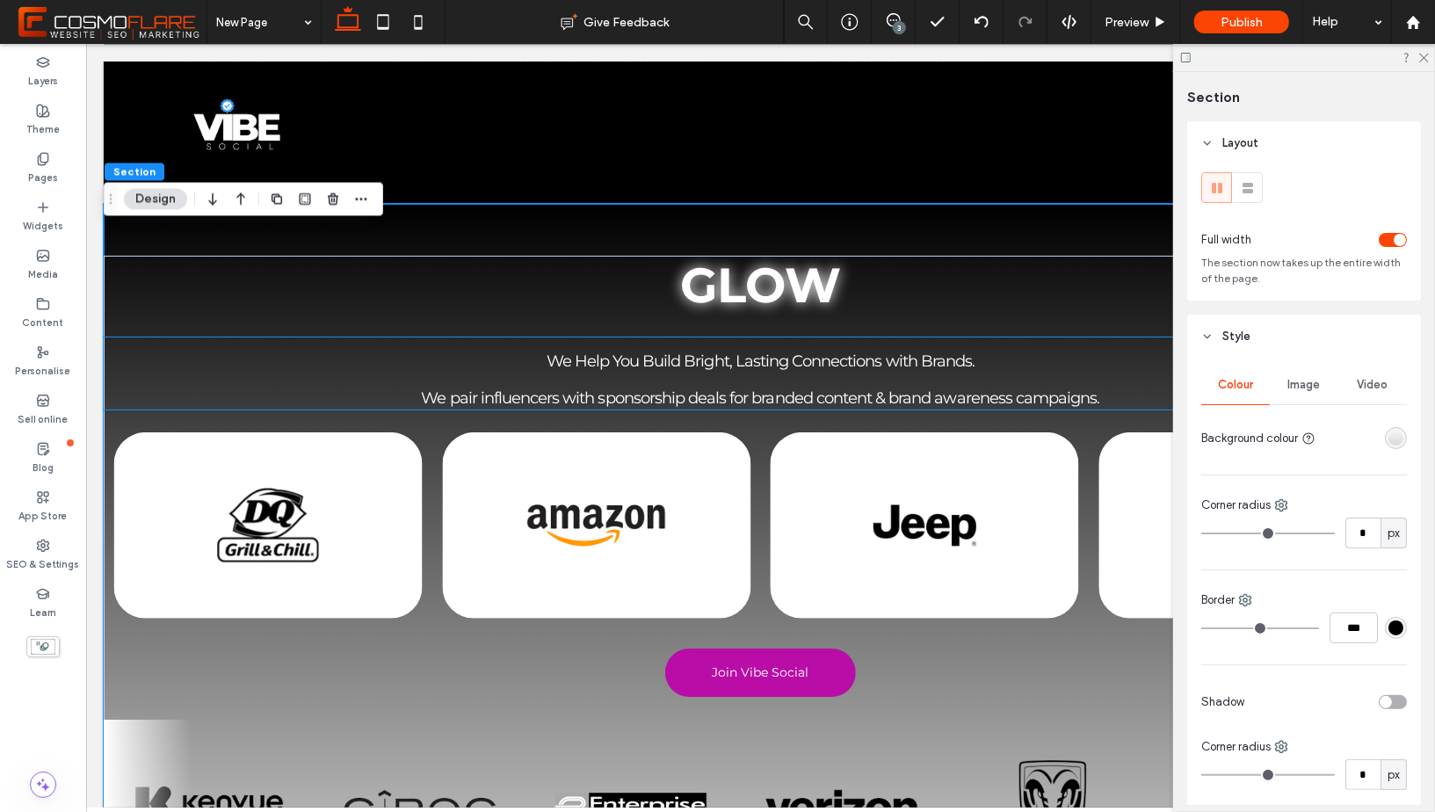
scroll to position [3708, 0]
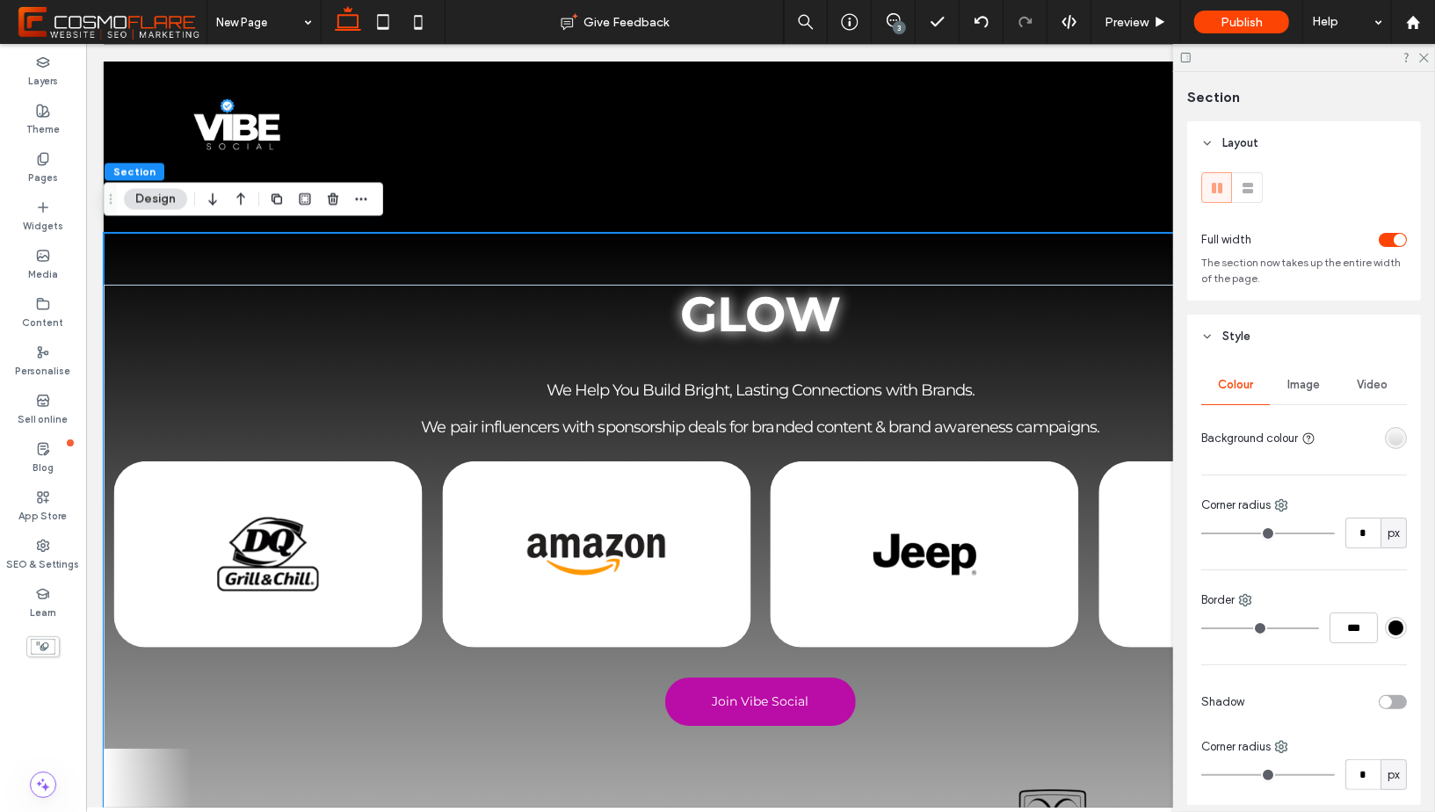
click at [184, 253] on div "GLOW We Help You Build Bright, Lasting Connections with Brands. We pair influen…" at bounding box center [760, 604] width 1314 height 744
click at [1396, 431] on div "linear-gradient(0deg, rgba(217, 217, 217, 1) 0%, rgba(0, 0, 0, 0) 100%)" at bounding box center [1395, 438] width 15 height 15
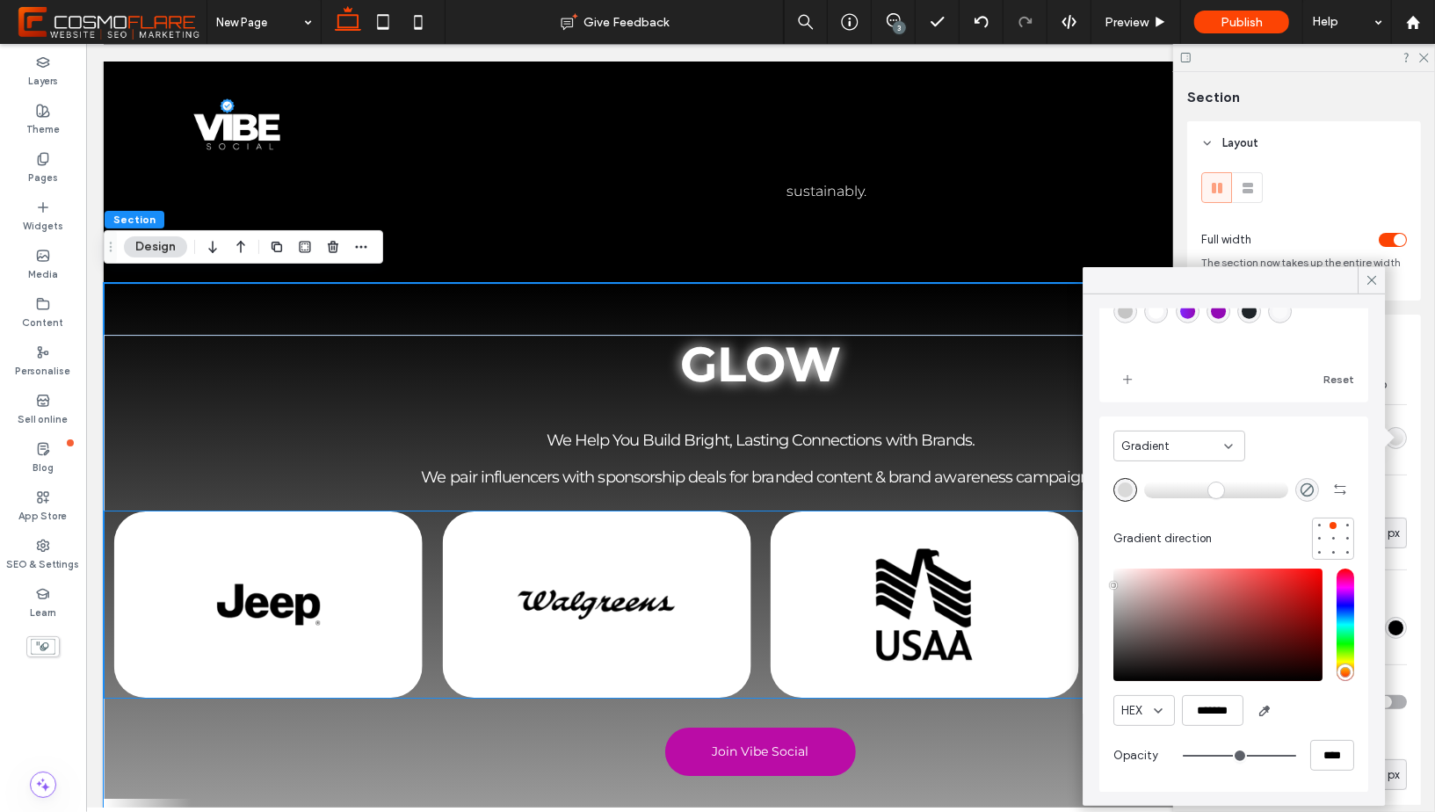
scroll to position [3665, 0]
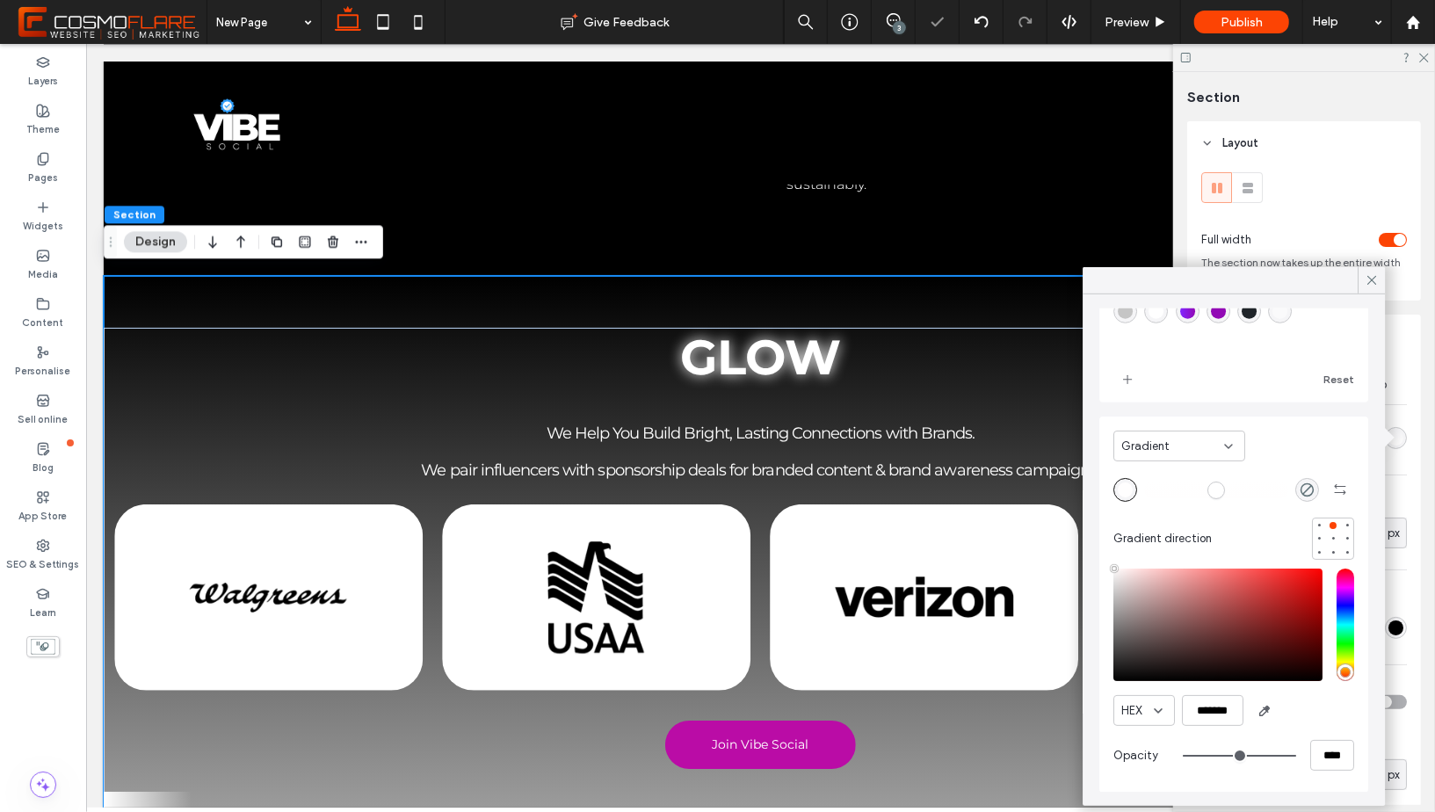
type input "*******"
drag, startPoint x: 1115, startPoint y: 585, endPoint x: 1111, endPoint y: 539, distance: 45.9
click at [1111, 539] on div "Gradient Gradient direction HEX ******* Opacity ****" at bounding box center [1233, 604] width 269 height 376
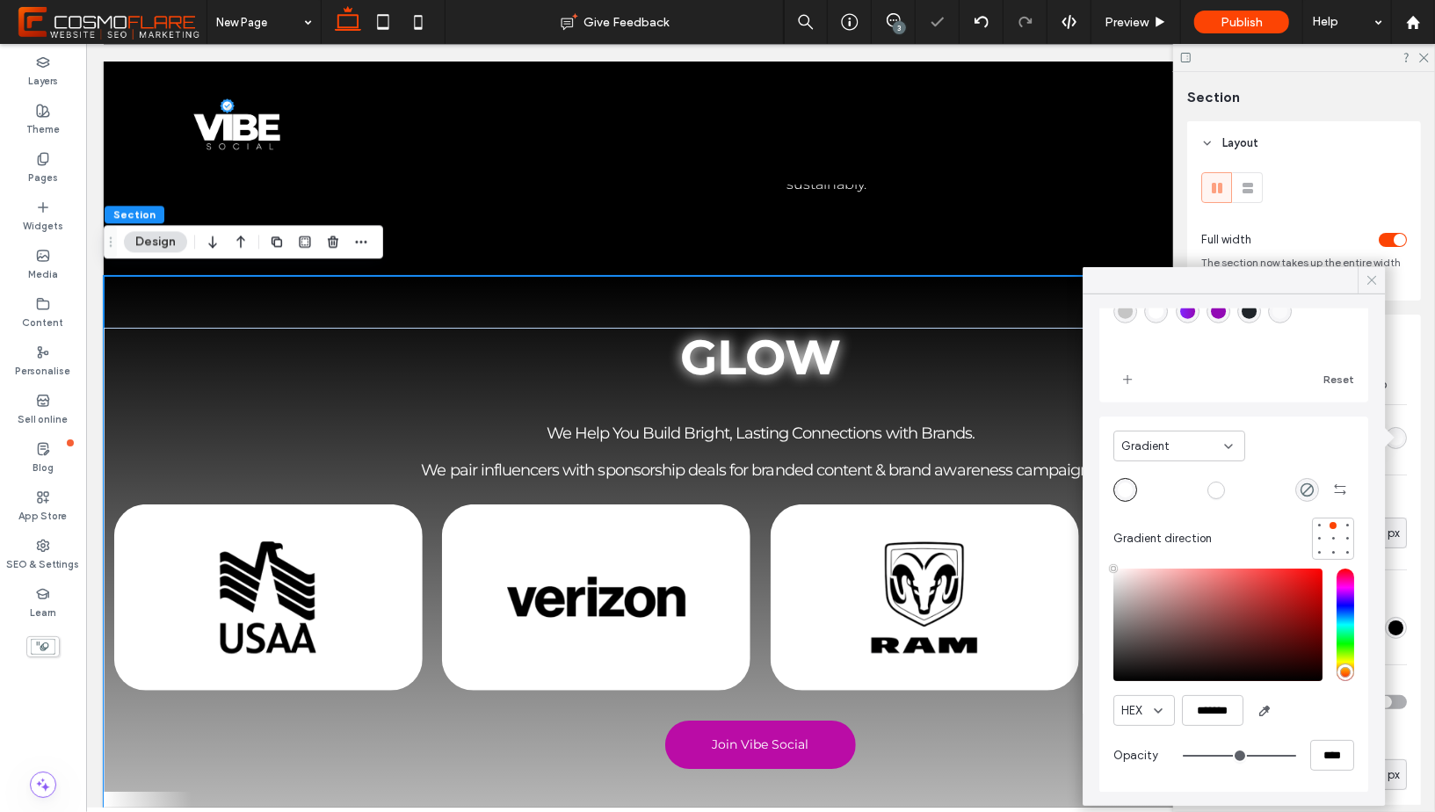
click at [1371, 287] on icon at bounding box center [1372, 280] width 16 height 16
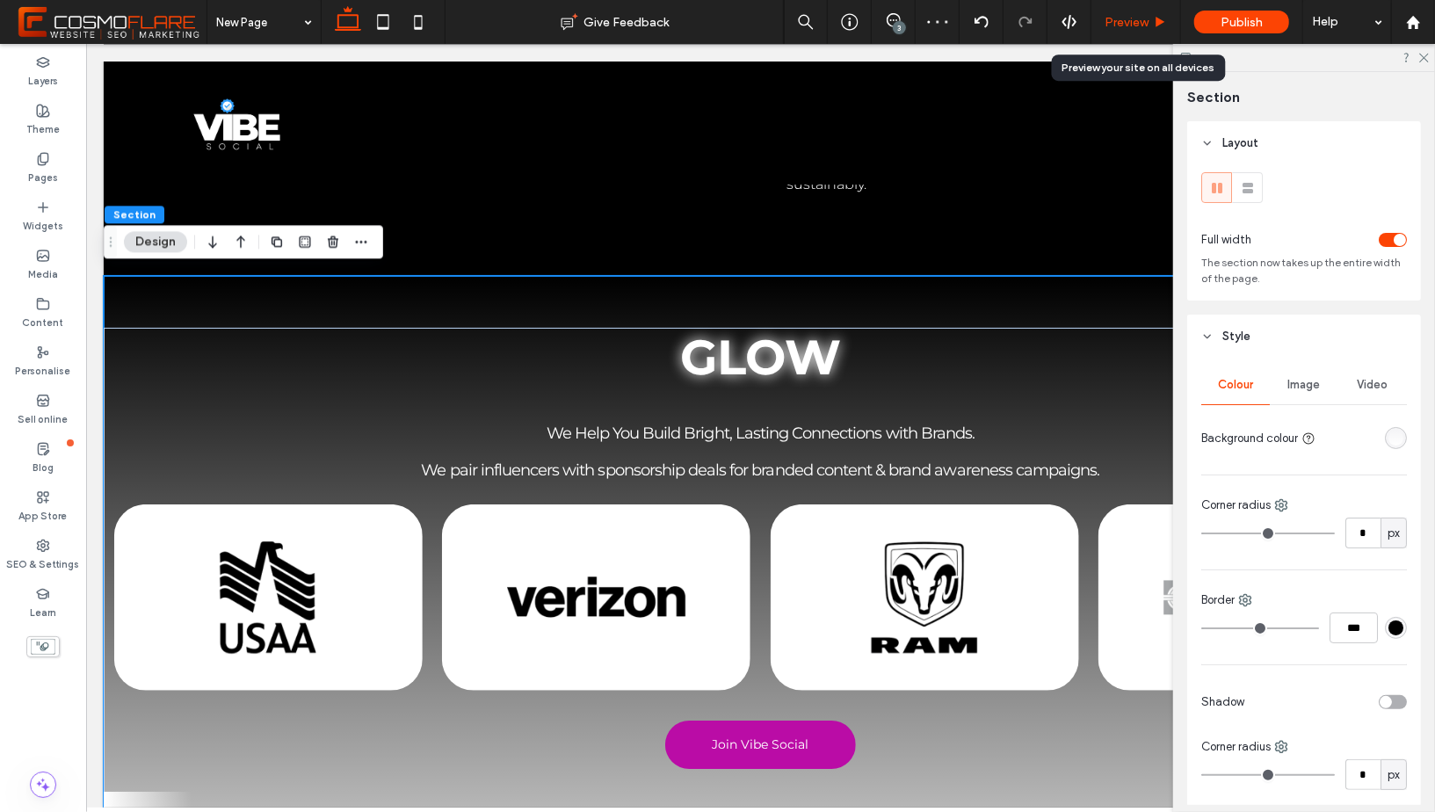
click at [1159, 28] on div "Preview" at bounding box center [1135, 22] width 89 height 15
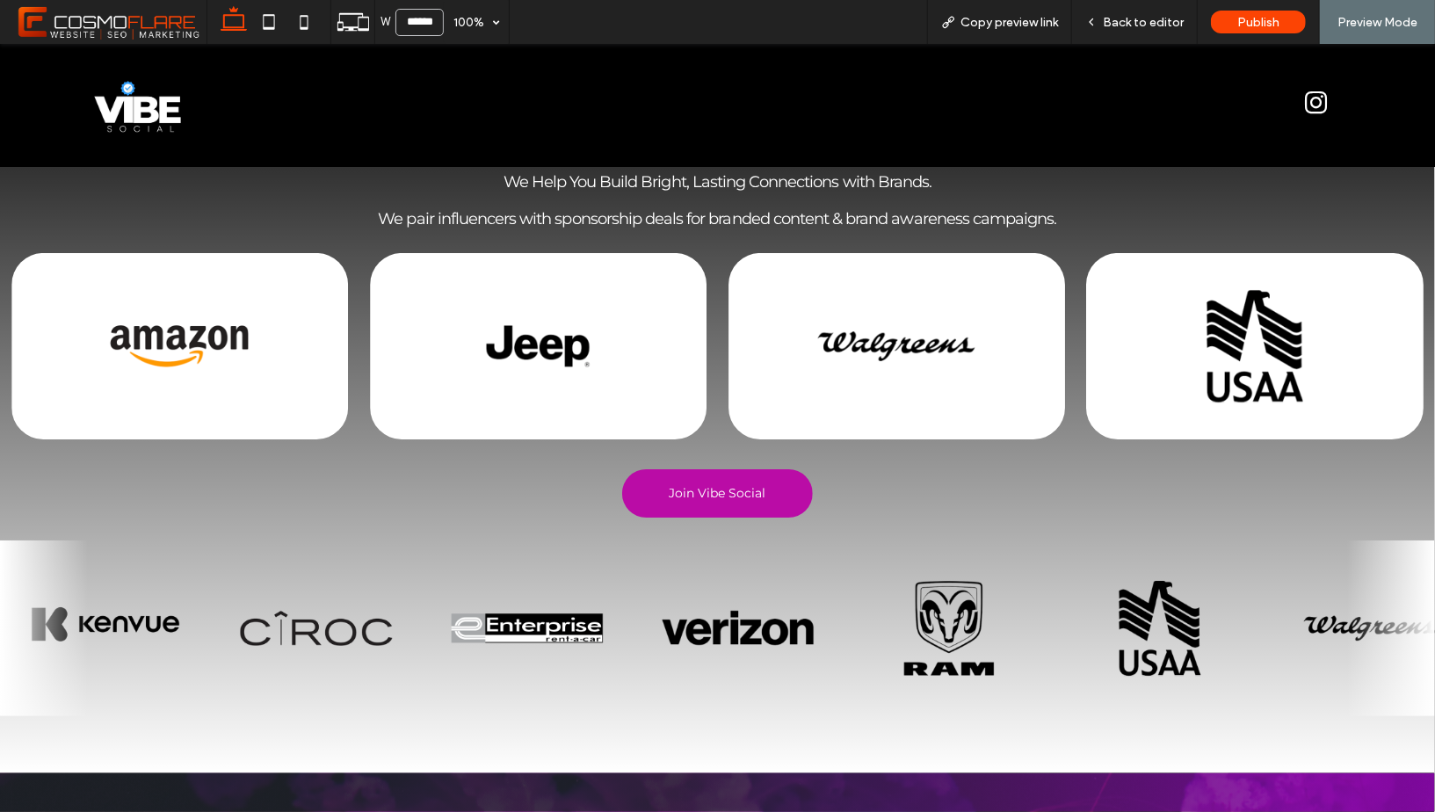
scroll to position [3968, 0]
